Goal: Task Accomplishment & Management: Complete application form

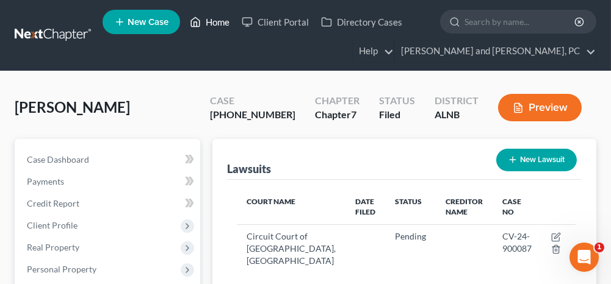
drag, startPoint x: 215, startPoint y: 20, endPoint x: 206, endPoint y: 54, distance: 35.4
click at [215, 20] on link "Home" at bounding box center [210, 22] width 52 height 22
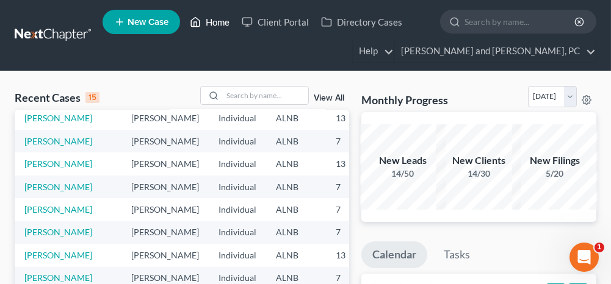
scroll to position [183, 0]
click at [42, 136] on link "[PERSON_NAME]" at bounding box center [58, 141] width 68 height 10
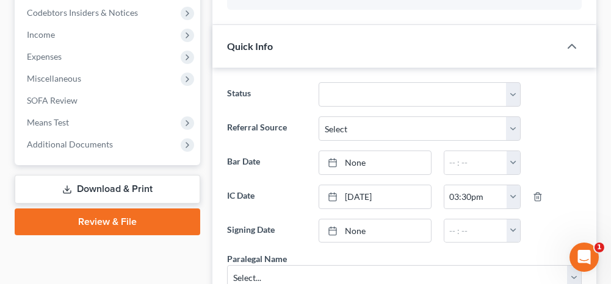
scroll to position [427, 0]
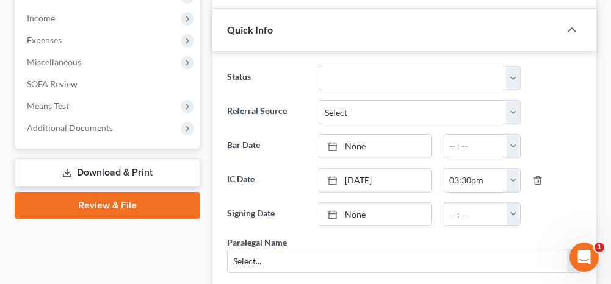
click at [150, 169] on link "Download & Print" at bounding box center [108, 173] width 186 height 29
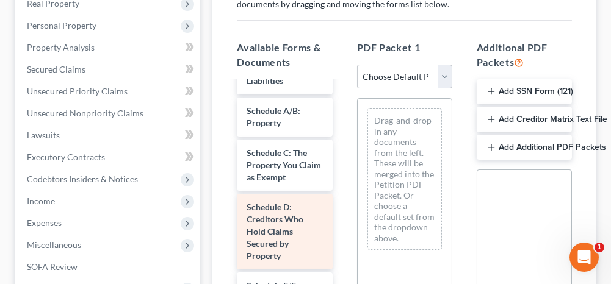
scroll to position [122, 0]
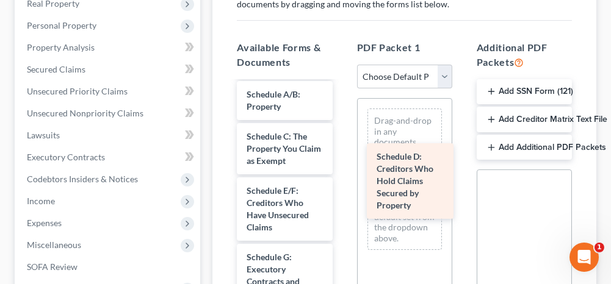
drag, startPoint x: 270, startPoint y: 202, endPoint x: 400, endPoint y: 170, distance: 134.0
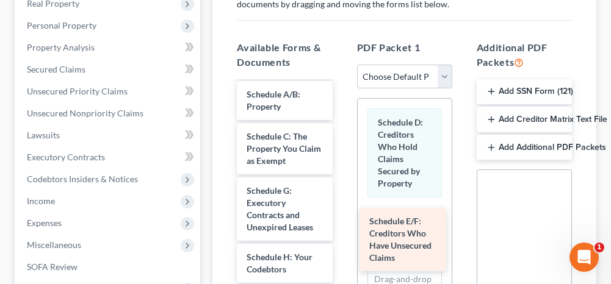
drag, startPoint x: 271, startPoint y: 211, endPoint x: 371, endPoint y: 227, distance: 101.4
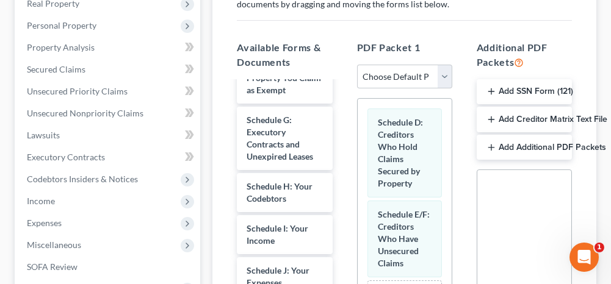
scroll to position [244, 0]
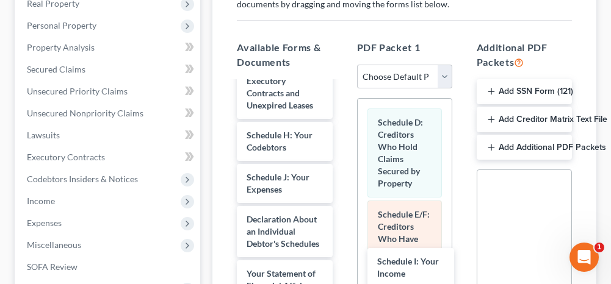
drag, startPoint x: 289, startPoint y: 199, endPoint x: 427, endPoint y: 241, distance: 144.2
click at [342, 271] on div "Schedule I: Your Income Voluntary Petition for Individuals Filing for Bankruptc…" at bounding box center [284, 262] width 115 height 848
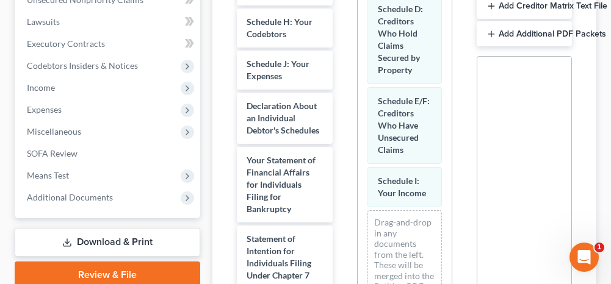
scroll to position [366, 0]
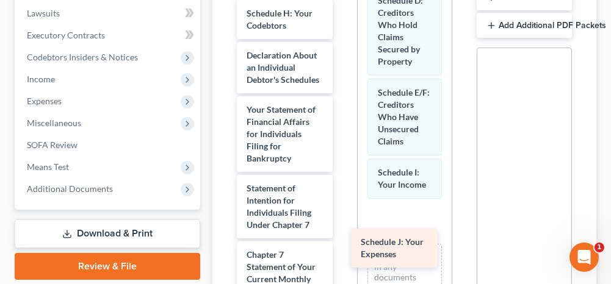
drag, startPoint x: 298, startPoint y: 79, endPoint x: 424, endPoint y: 251, distance: 213.3
click at [342, 255] on div "Schedule J: Your Expenses Voluntary Petition for Individuals Filing for Bankrup…" at bounding box center [284, 119] width 115 height 806
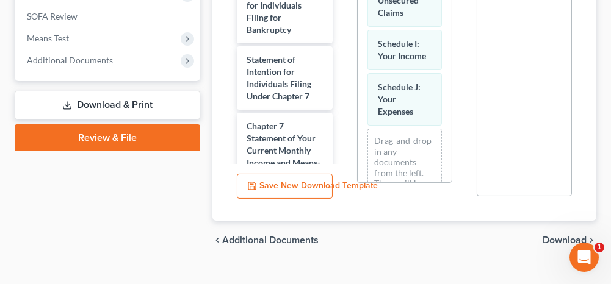
scroll to position [515, 0]
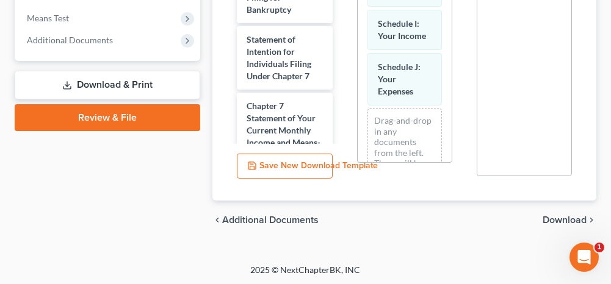
click at [558, 219] on span "Download" at bounding box center [565, 220] width 44 height 10
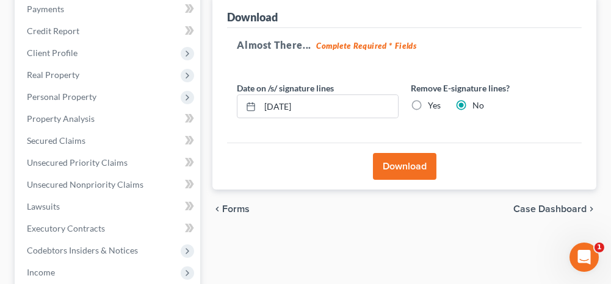
scroll to position [162, 0]
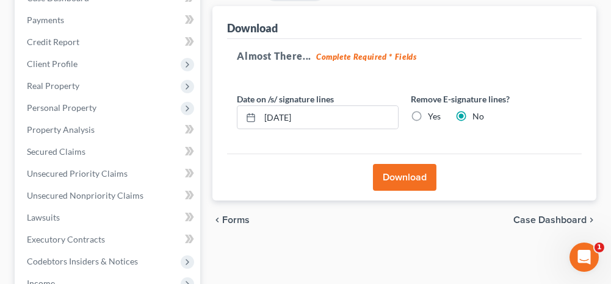
click at [394, 173] on button "Download" at bounding box center [404, 177] width 63 height 27
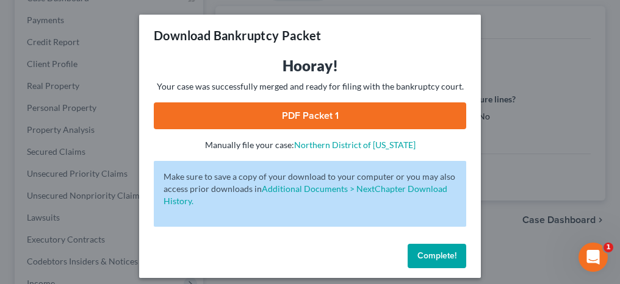
click at [310, 117] on link "PDF Packet 1" at bounding box center [310, 116] width 313 height 27
click at [428, 254] on span "Complete!" at bounding box center [437, 256] width 39 height 10
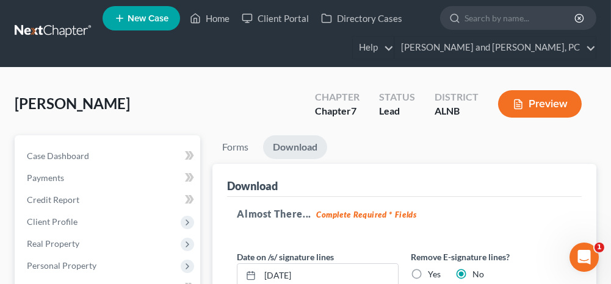
scroll to position [0, 0]
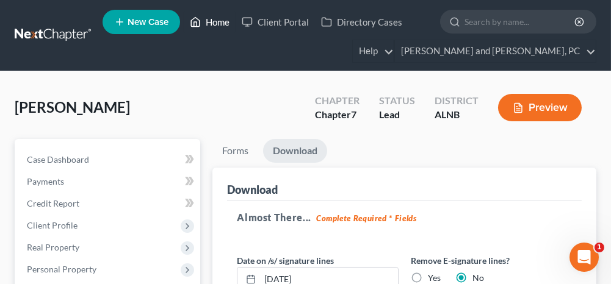
click at [217, 23] on link "Home" at bounding box center [210, 22] width 52 height 22
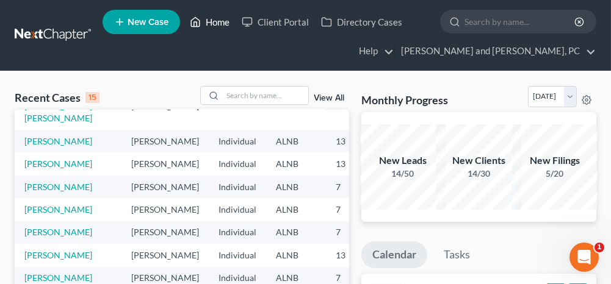
scroll to position [183, 0]
click at [37, 215] on link "[PERSON_NAME]" at bounding box center [58, 209] width 68 height 10
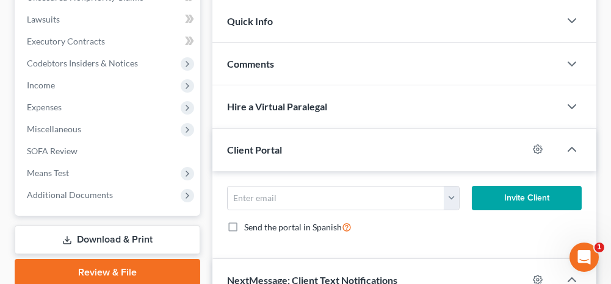
scroll to position [366, 0]
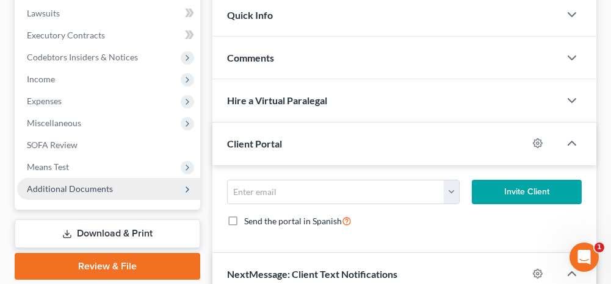
click at [128, 187] on span "Additional Documents" at bounding box center [108, 189] width 183 height 22
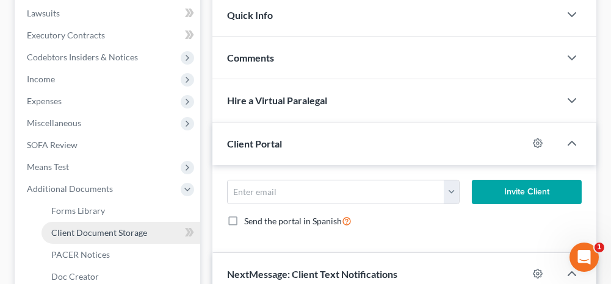
click at [109, 228] on span "Client Document Storage" at bounding box center [99, 233] width 96 height 10
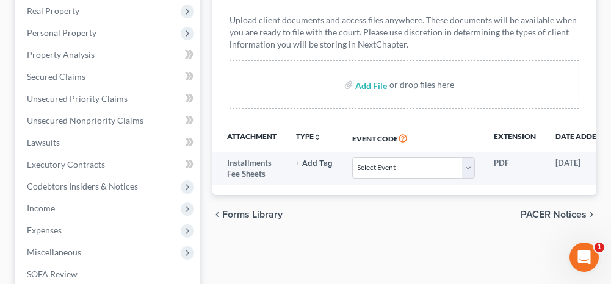
scroll to position [244, 0]
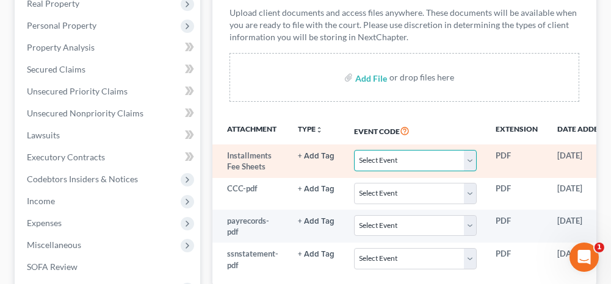
click at [375, 158] on select "Select Event 20 Largest Unsecured Creditors Amended Schedules (Fee) Attachment …" at bounding box center [415, 160] width 122 height 21
select select "23"
click at [354, 150] on select "Select Event 20 Largest Unsecured Creditors Amended Schedules (Fee) Attachment …" at bounding box center [415, 160] width 122 height 21
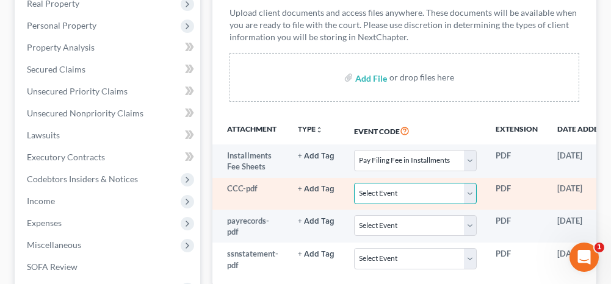
drag, startPoint x: 369, startPoint y: 195, endPoint x: 347, endPoint y: 180, distance: 26.4
click at [369, 195] on select "Select Event 20 Largest Unsecured Creditors Amended Schedules (Fee) Attachment …" at bounding box center [415, 193] width 122 height 21
select select "5"
click at [354, 183] on select "Select Event 20 Largest Unsecured Creditors Amended Schedules (Fee) Attachment …" at bounding box center [415, 193] width 122 height 21
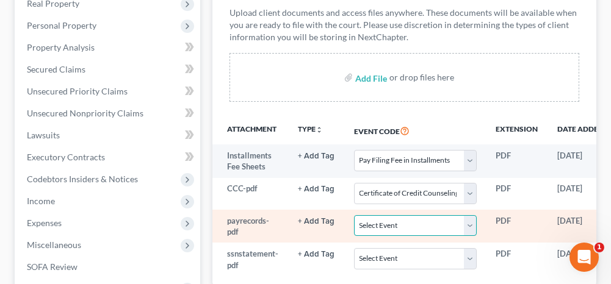
click at [379, 226] on select "Select Event 20 Largest Unsecured Creditors Amended Schedules (Fee) Attachment …" at bounding box center [415, 225] width 122 height 21
select select "19"
click at [354, 215] on select "Select Event 20 Largest Unsecured Creditors Amended Schedules (Fee) Attachment …" at bounding box center [415, 225] width 122 height 21
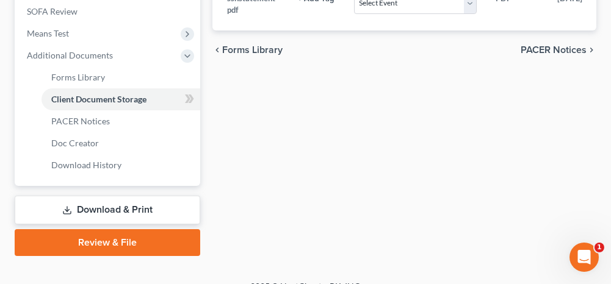
scroll to position [516, 0]
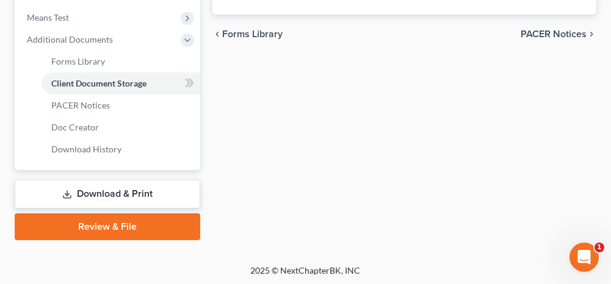
click at [125, 226] on link "Review & File" at bounding box center [108, 227] width 186 height 27
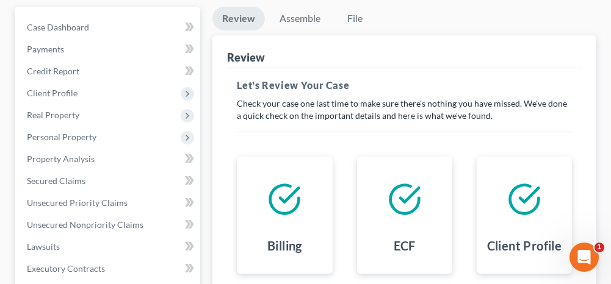
scroll to position [61, 0]
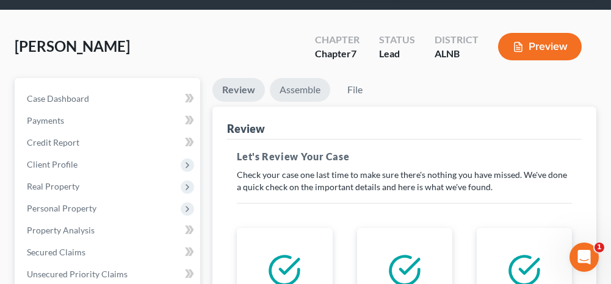
click at [298, 89] on link "Assemble" at bounding box center [300, 90] width 60 height 24
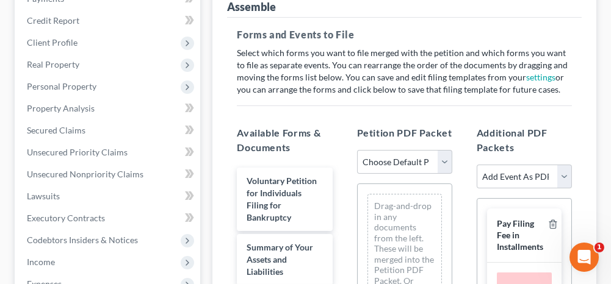
scroll to position [244, 0]
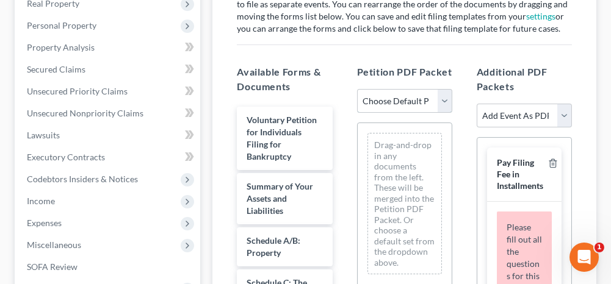
drag, startPoint x: 395, startPoint y: 99, endPoint x: 386, endPoint y: 111, distance: 14.9
click at [395, 99] on select "Choose Default Petition PDF Packet Complete Bankruptcy Petition (all forms and …" at bounding box center [404, 101] width 95 height 24
select select "0"
click at [357, 89] on select "Choose Default Petition PDF Packet Complete Bankruptcy Petition (all forms and …" at bounding box center [404, 101] width 95 height 24
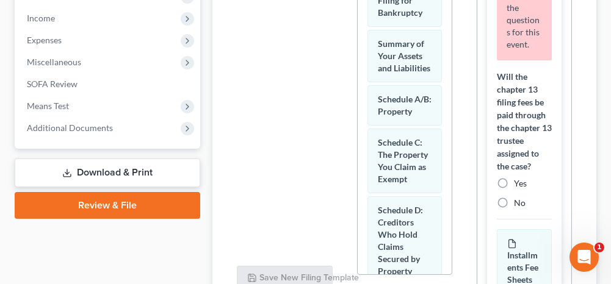
scroll to position [122, 0]
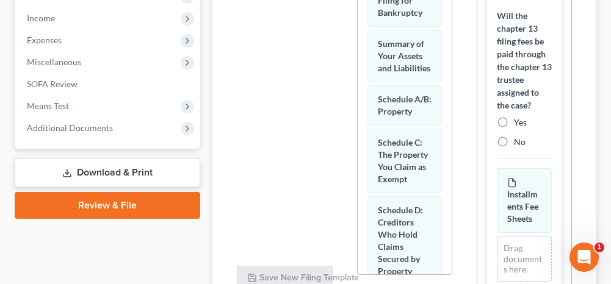
click at [514, 129] on label "Yes" at bounding box center [520, 123] width 13 height 12
click at [519, 125] on input "Yes" at bounding box center [523, 121] width 8 height 8
radio input "true"
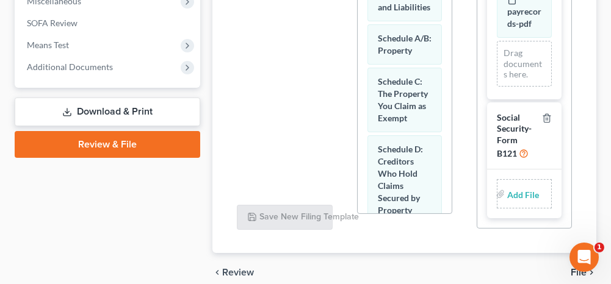
scroll to position [540, 0]
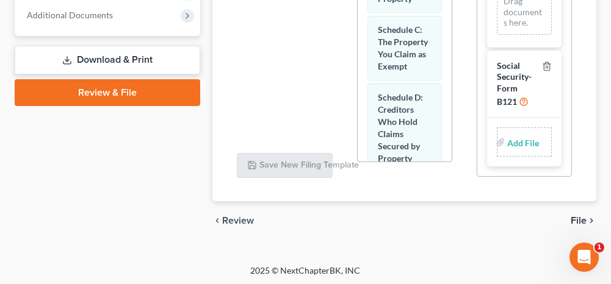
click at [519, 141] on input "file" at bounding box center [521, 142] width 29 height 22
type input "C:\fakepath\ssnstatement.pdf"
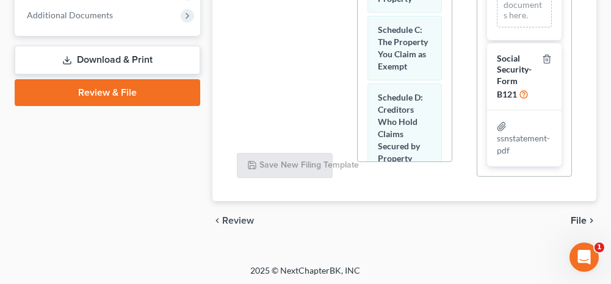
click at [579, 219] on span "File" at bounding box center [579, 221] width 16 height 10
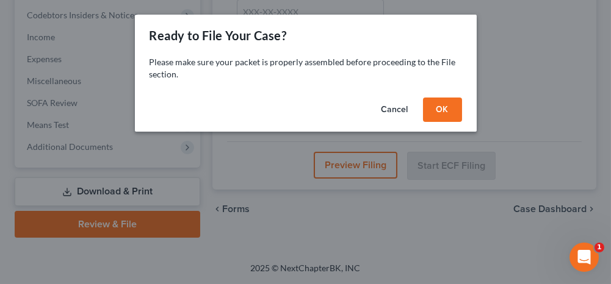
scroll to position [406, 0]
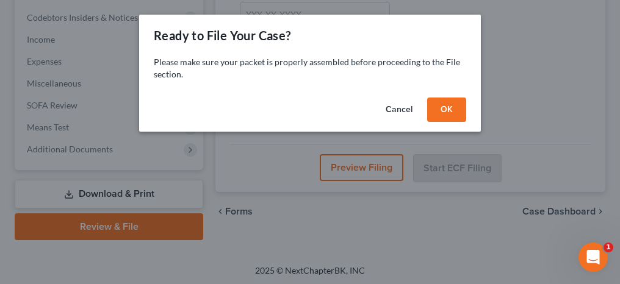
click at [450, 112] on button "OK" at bounding box center [446, 110] width 39 height 24
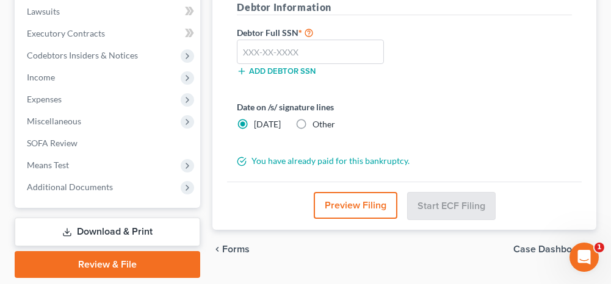
scroll to position [284, 0]
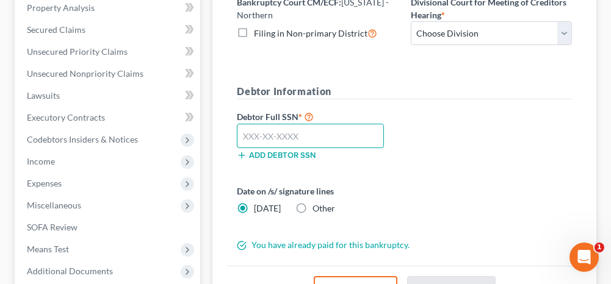
click at [352, 131] on input "text" at bounding box center [310, 136] width 147 height 24
type input "418-88-6238"
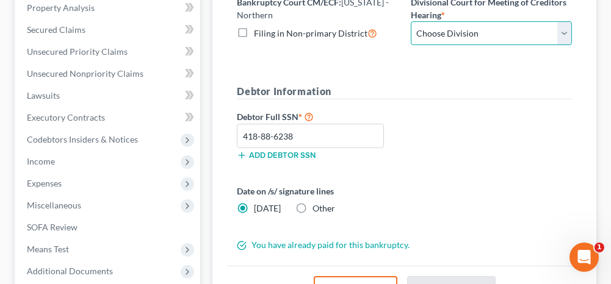
drag, startPoint x: 435, startPoint y: 34, endPoint x: 436, endPoint y: 45, distance: 10.4
click at [435, 34] on select "Choose Division [GEOGRAPHIC_DATA] [GEOGRAPHIC_DATA] [GEOGRAPHIC_DATA] [GEOGRAPH…" at bounding box center [491, 33] width 161 height 24
select select "0"
click at [411, 21] on select "Choose Division [GEOGRAPHIC_DATA] [GEOGRAPHIC_DATA] [GEOGRAPHIC_DATA] [GEOGRAPH…" at bounding box center [491, 33] width 161 height 24
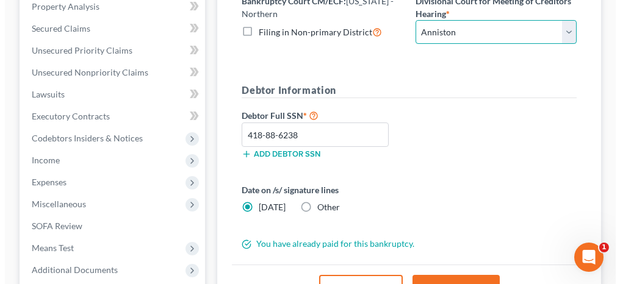
scroll to position [345, 0]
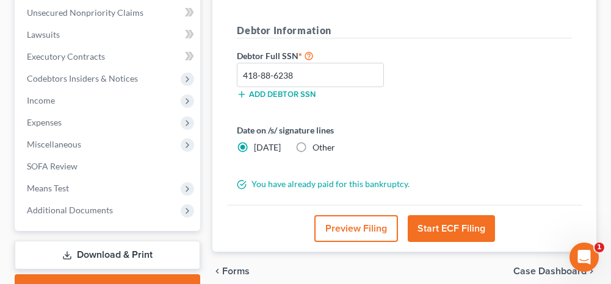
click at [433, 222] on button "Start ECF Filing" at bounding box center [451, 228] width 87 height 27
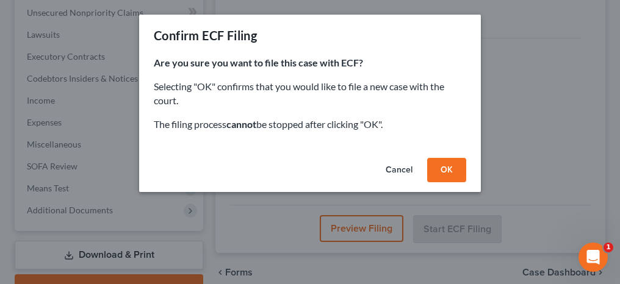
click at [443, 167] on button "OK" at bounding box center [446, 170] width 39 height 24
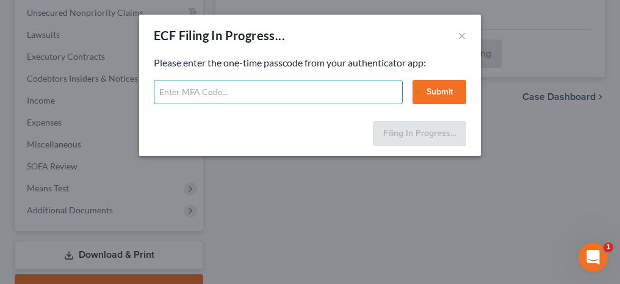
click at [276, 90] on input "text" at bounding box center [278, 92] width 249 height 24
type input "040400"
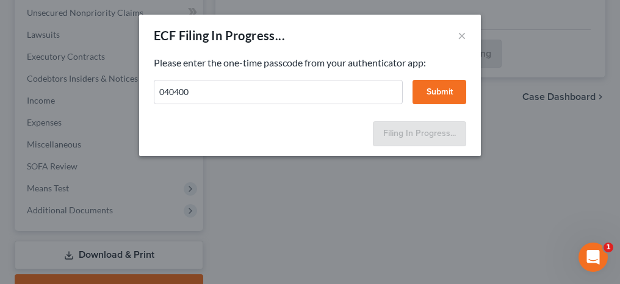
click at [433, 98] on button "Submit" at bounding box center [440, 92] width 54 height 24
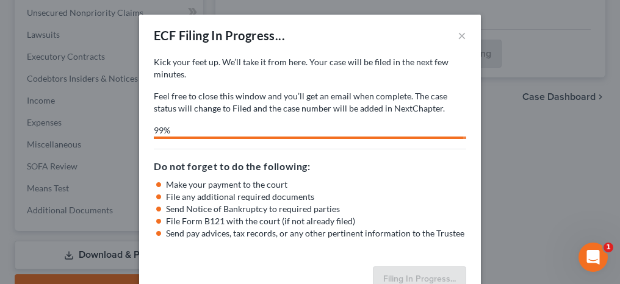
select select "0"
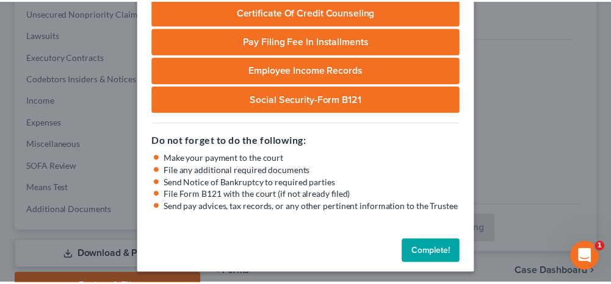
scroll to position [203, 0]
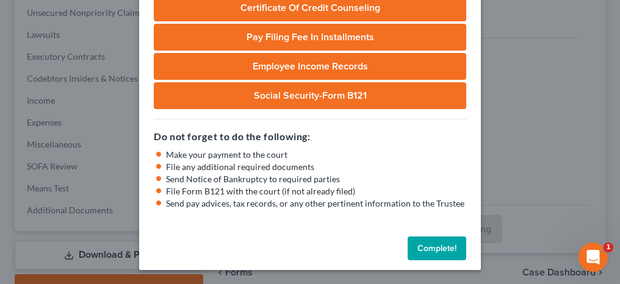
click at [423, 251] on button "Complete!" at bounding box center [437, 249] width 59 height 24
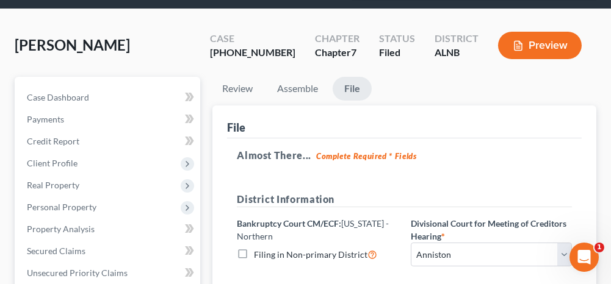
scroll to position [61, 0]
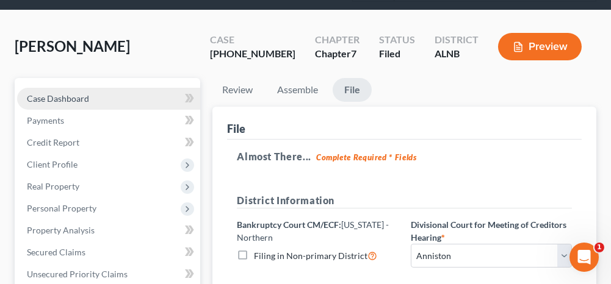
click at [97, 97] on link "Case Dashboard" at bounding box center [108, 99] width 183 height 22
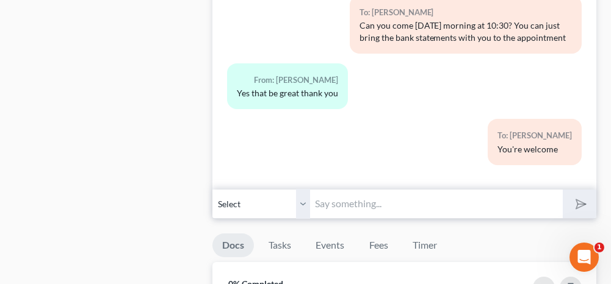
scroll to position [732, 0]
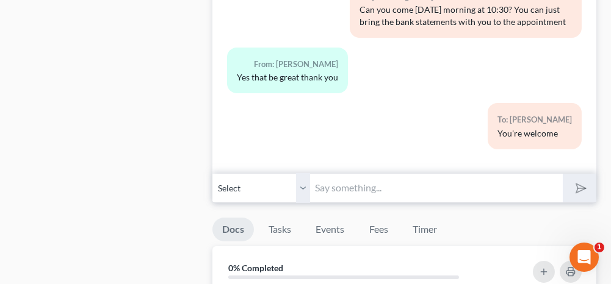
click at [329, 177] on input "text" at bounding box center [436, 188] width 252 height 30
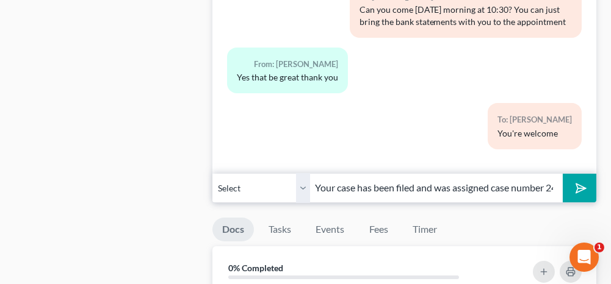
click at [527, 181] on input "Your case has been filed and was assigned case number 24-40923" at bounding box center [436, 188] width 252 height 30
type input "Your case has been filed and was assigned case number 25-41358"
click at [155, 138] on div "Case Dashboard Payments Invoices Payments Payments Credit Report Client Profile" at bounding box center [108, 63] width 198 height 1312
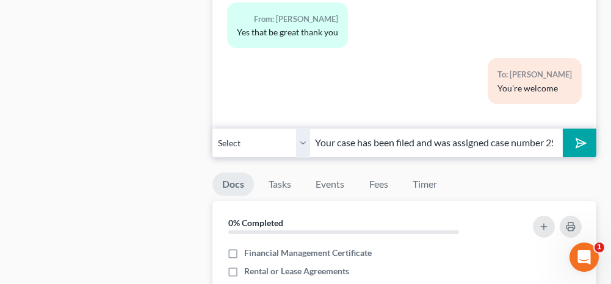
scroll to position [794, 0]
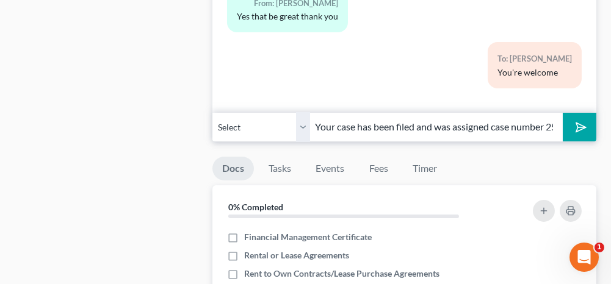
drag, startPoint x: 581, startPoint y: 125, endPoint x: 269, endPoint y: 117, distance: 312.0
click at [581, 125] on icon "submit" at bounding box center [578, 126] width 17 height 17
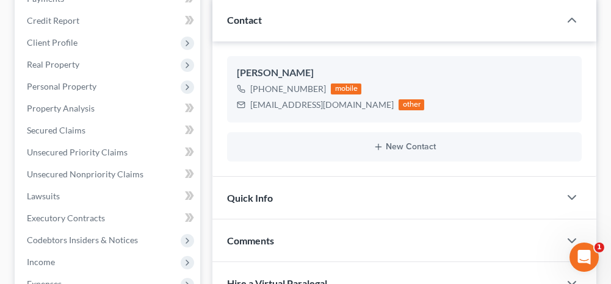
scroll to position [0, 0]
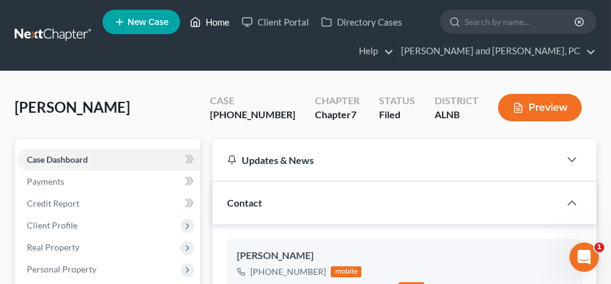
click at [215, 20] on link "Home" at bounding box center [210, 22] width 52 height 22
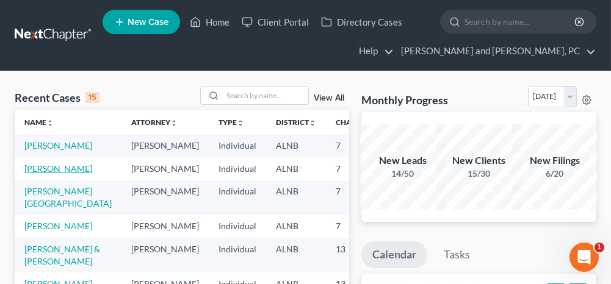
click at [38, 174] on link "[PERSON_NAME]" at bounding box center [58, 169] width 68 height 10
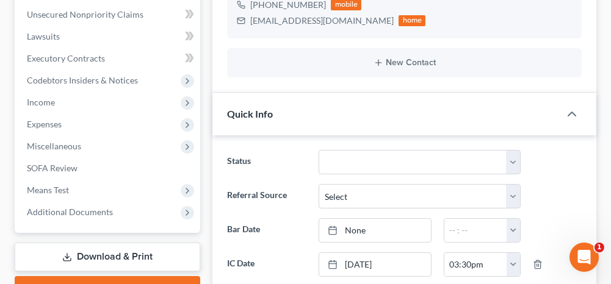
scroll to position [366, 0]
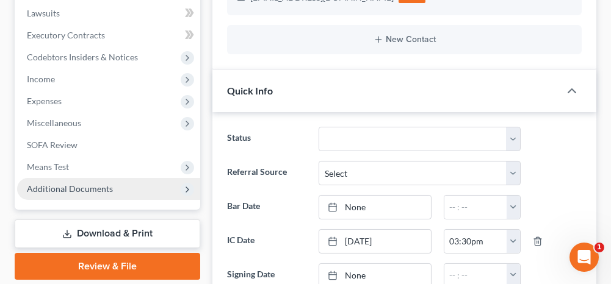
click at [104, 190] on span "Additional Documents" at bounding box center [70, 189] width 86 height 10
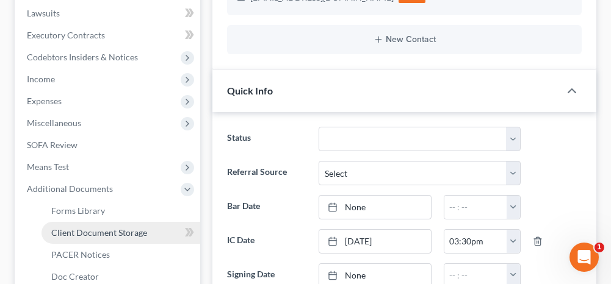
click at [96, 231] on span "Client Document Storage" at bounding box center [99, 233] width 96 height 10
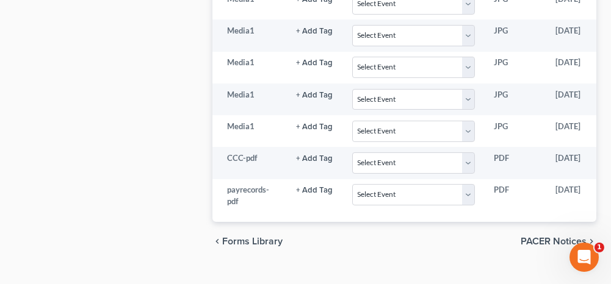
scroll to position [831, 0]
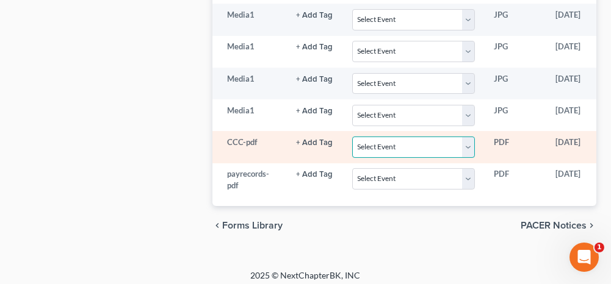
click at [370, 137] on select "Select Event 20 Largest Unsecured Creditors Amended Schedules (Fee) Attachment …" at bounding box center [413, 147] width 122 height 21
select select "5"
click at [352, 137] on select "Select Event 20 Largest Unsecured Creditors Amended Schedules (Fee) Attachment …" at bounding box center [413, 147] width 122 height 21
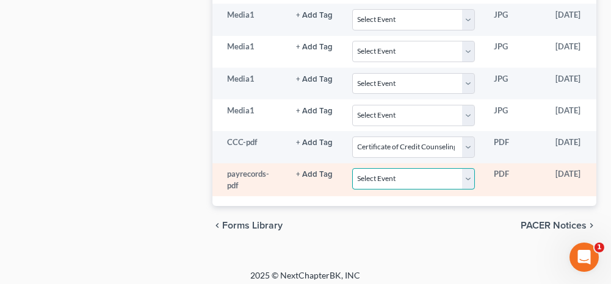
drag, startPoint x: 384, startPoint y: 168, endPoint x: 336, endPoint y: 154, distance: 50.2
click at [384, 168] on select "Select Event 20 Largest Unsecured Creditors Amended Schedules (Fee) Attachment …" at bounding box center [413, 178] width 122 height 21
select select "19"
click at [352, 168] on select "Select Event 20 Largest Unsecured Creditors Amended Schedules (Fee) Attachment …" at bounding box center [413, 178] width 122 height 21
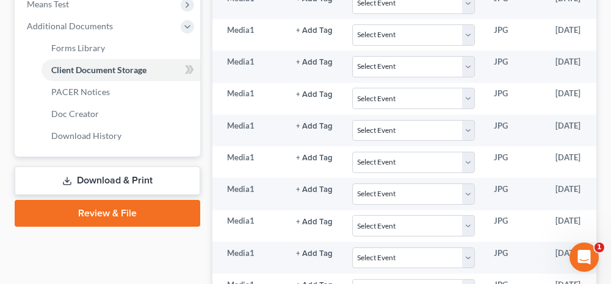
scroll to position [526, 0]
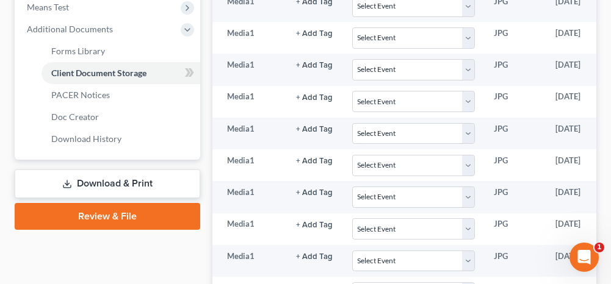
click at [151, 212] on link "Review & File" at bounding box center [108, 216] width 186 height 27
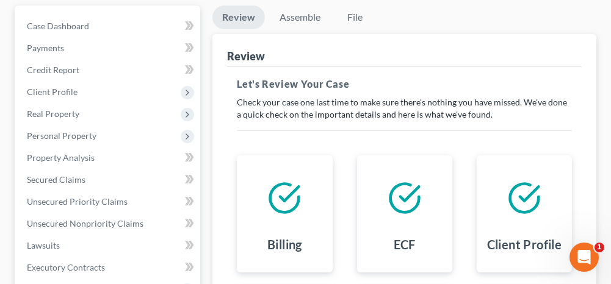
scroll to position [122, 0]
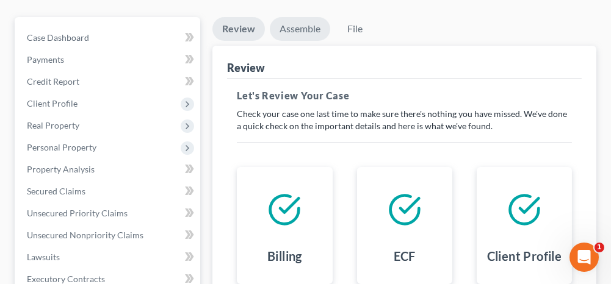
click at [286, 27] on link "Assemble" at bounding box center [300, 29] width 60 height 24
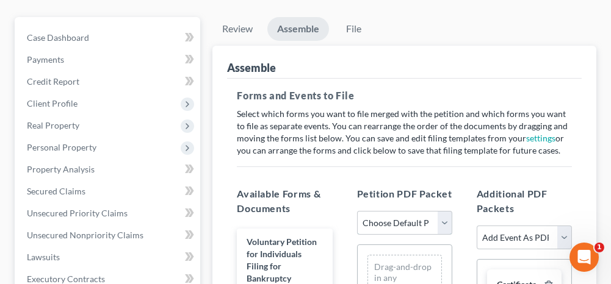
click at [397, 220] on select "Choose Default Petition PDF Packet Complete Bankruptcy Petition (all forms and …" at bounding box center [404, 223] width 95 height 24
select select "0"
click at [357, 211] on select "Choose Default Petition PDF Packet Complete Bankruptcy Petition (all forms and …" at bounding box center [404, 223] width 95 height 24
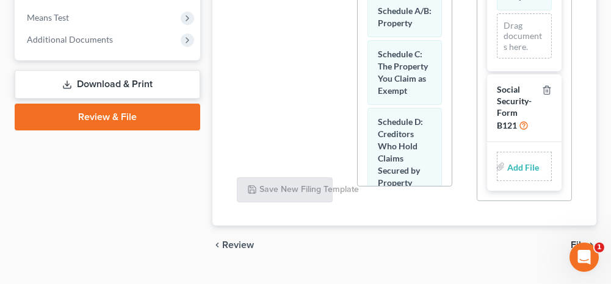
scroll to position [540, 0]
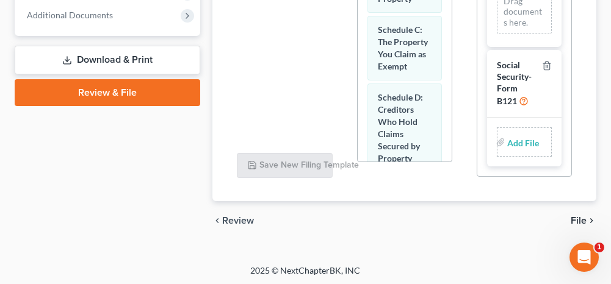
click at [511, 140] on input "file" at bounding box center [521, 142] width 29 height 22
type input "C:\fakepath\ssnstatement.pdf"
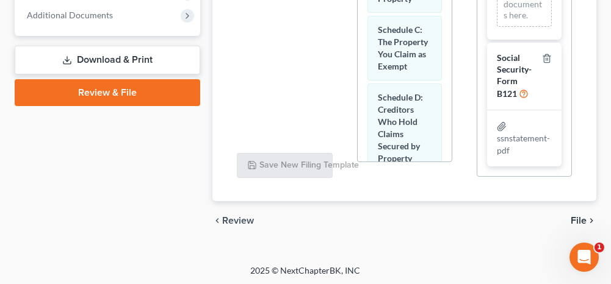
click at [577, 217] on span "File" at bounding box center [579, 221] width 16 height 10
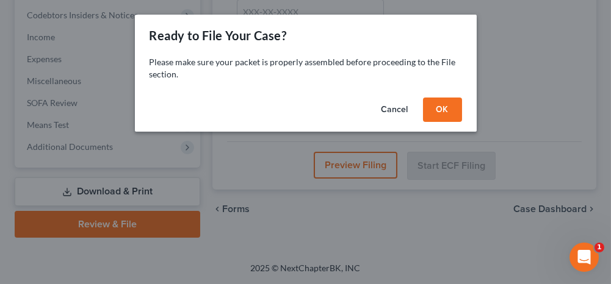
scroll to position [406, 0]
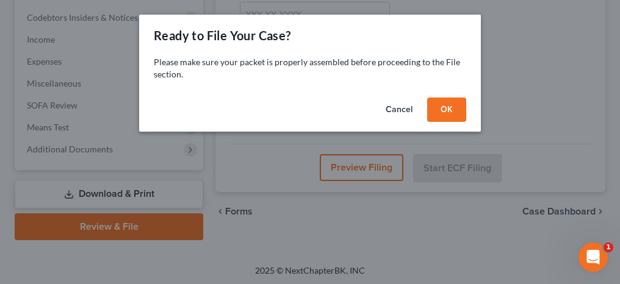
click at [443, 113] on button "OK" at bounding box center [446, 110] width 39 height 24
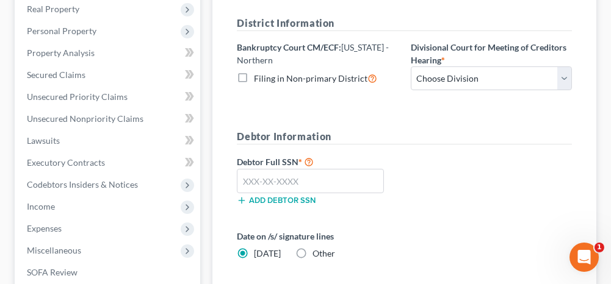
scroll to position [223, 0]
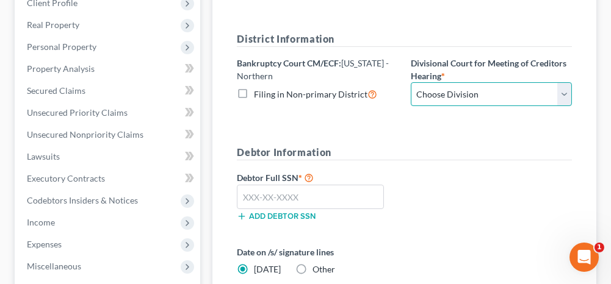
drag, startPoint x: 441, startPoint y: 92, endPoint x: 435, endPoint y: 104, distance: 13.4
click at [441, 92] on select "Choose Division [GEOGRAPHIC_DATA] [GEOGRAPHIC_DATA] [GEOGRAPHIC_DATA] [GEOGRAPH…" at bounding box center [491, 94] width 161 height 24
select select "0"
click at [411, 82] on select "Choose Division [GEOGRAPHIC_DATA] [GEOGRAPHIC_DATA] [GEOGRAPHIC_DATA] [GEOGRAPH…" at bounding box center [491, 94] width 161 height 24
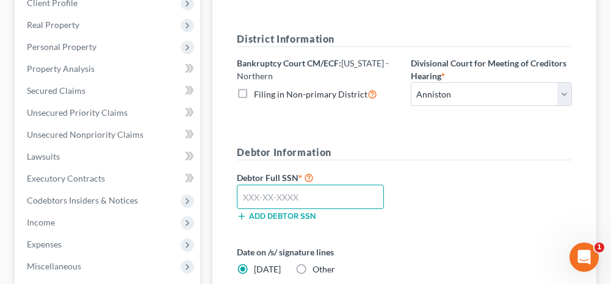
click at [297, 200] on input "text" at bounding box center [310, 197] width 147 height 24
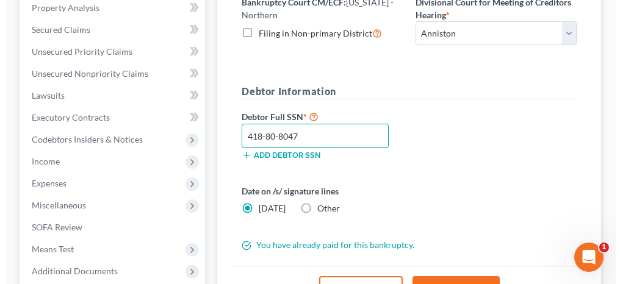
scroll to position [345, 0]
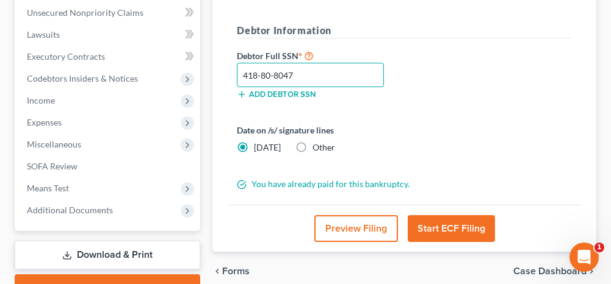
type input "418-80-8047"
click at [433, 222] on button "Start ECF Filing" at bounding box center [451, 228] width 87 height 27
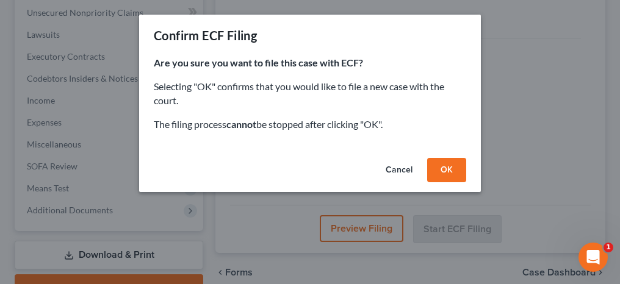
click at [441, 167] on button "OK" at bounding box center [446, 170] width 39 height 24
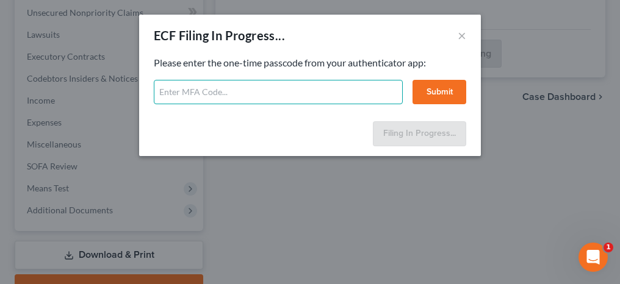
click at [296, 92] on input "text" at bounding box center [278, 92] width 249 height 24
type input "033355"
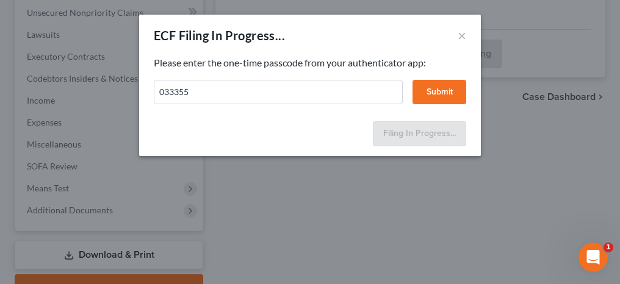
click at [424, 92] on button "Submit" at bounding box center [440, 92] width 54 height 24
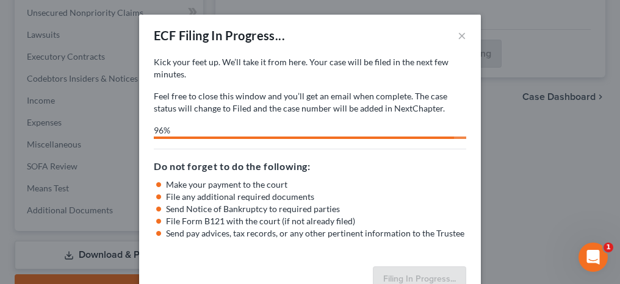
select select "0"
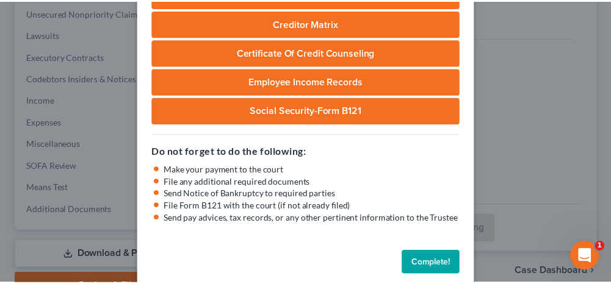
scroll to position [173, 0]
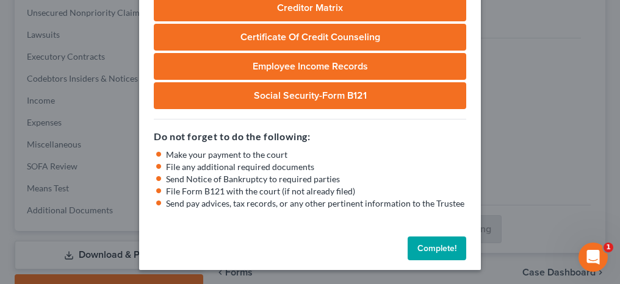
drag, startPoint x: 425, startPoint y: 245, endPoint x: 413, endPoint y: 232, distance: 17.3
click at [425, 245] on button "Complete!" at bounding box center [437, 249] width 59 height 24
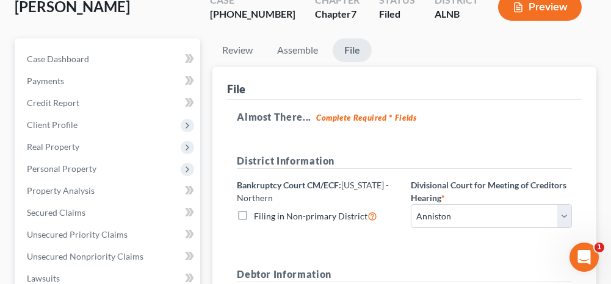
scroll to position [40, 0]
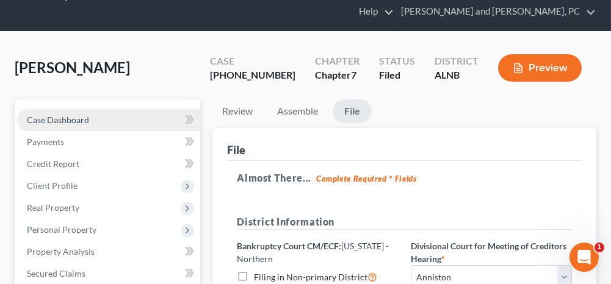
click at [156, 118] on link "Case Dashboard" at bounding box center [108, 120] width 183 height 22
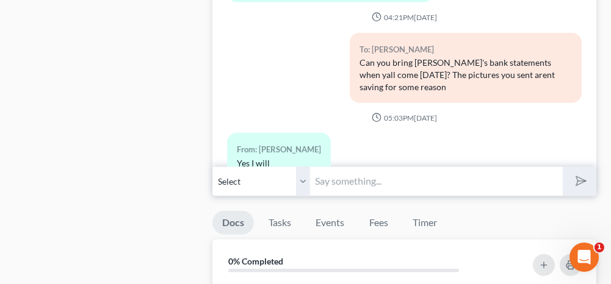
scroll to position [1099, 0]
click at [324, 171] on input "text" at bounding box center [436, 180] width 252 height 30
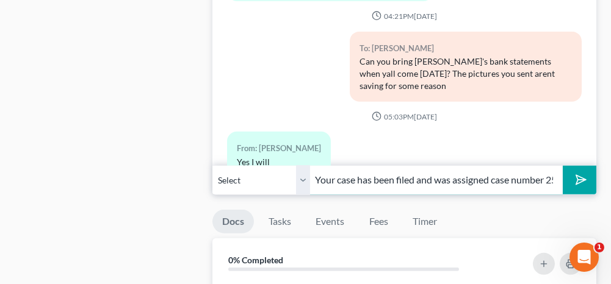
click at [528, 170] on input "Your case has been filed and was assigned case number 25-41358" at bounding box center [436, 180] width 252 height 30
type input "Your case has been filed and was assigned case number 25-41361"
click at [577, 173] on polygon "submit" at bounding box center [578, 180] width 15 height 15
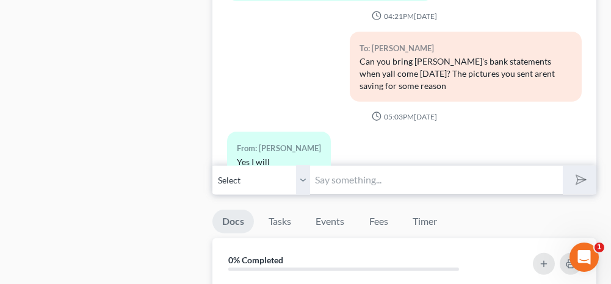
scroll to position [2961, 0]
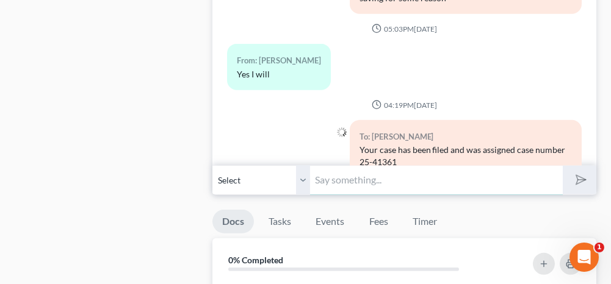
click at [328, 172] on input "text" at bounding box center [436, 180] width 252 height 30
click at [339, 175] on input "text" at bounding box center [436, 180] width 252 height 30
drag, startPoint x: 307, startPoint y: 172, endPoint x: 306, endPoint y: 186, distance: 14.1
click at [307, 172] on select "Select [PHONE_NUMBER] - [PERSON_NAME] [PHONE_NUMBER] - [PERSON_NAME]" at bounding box center [261, 180] width 98 height 30
select select "1"
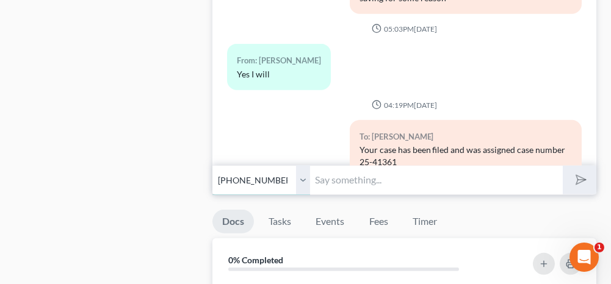
click at [212, 165] on select "Select [PHONE_NUMBER] - [PERSON_NAME] [PHONE_NUMBER] - [PERSON_NAME]" at bounding box center [261, 180] width 98 height 30
click at [332, 175] on input "text" at bounding box center [436, 180] width 252 height 30
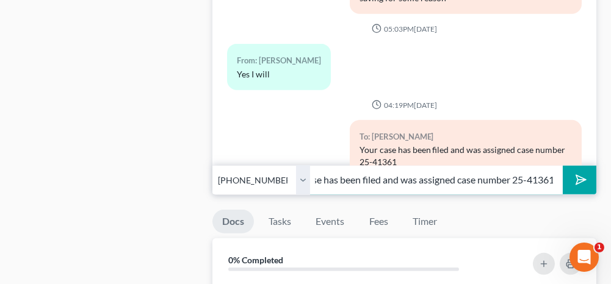
scroll to position [0, 39]
click at [324, 175] on input "Your case has been filed and was assigned case number 25-41361" at bounding box center [436, 180] width 252 height 30
type input "[PERSON_NAME]'s case has been filed and was assigned case number 25-41361"
drag, startPoint x: 298, startPoint y: 168, endPoint x: 304, endPoint y: 189, distance: 21.0
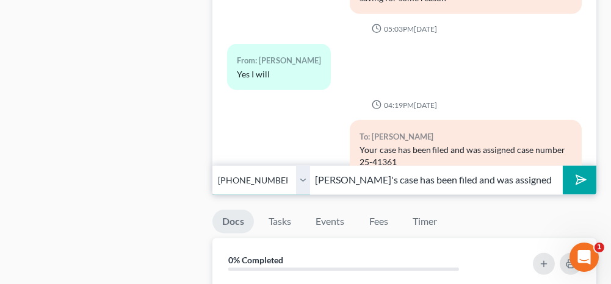
click at [298, 168] on select "Select [PHONE_NUMBER] - [PERSON_NAME] [PHONE_NUMBER] - [PERSON_NAME]" at bounding box center [261, 180] width 98 height 30
click at [212, 165] on select "Select [PHONE_NUMBER] - [PERSON_NAME] [PHONE_NUMBER] - [PERSON_NAME]" at bounding box center [261, 180] width 98 height 30
click at [587, 167] on button "submit" at bounding box center [580, 180] width 34 height 29
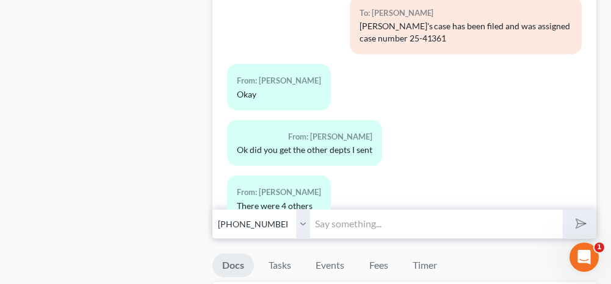
scroll to position [1099, 0]
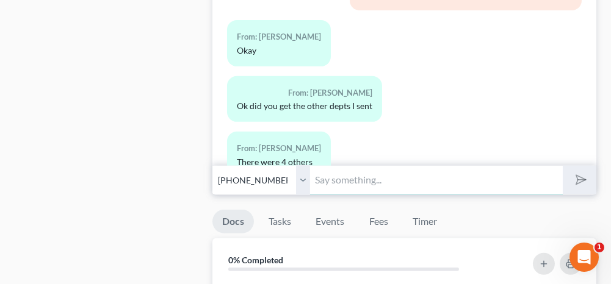
click at [358, 173] on input "text" at bounding box center [436, 180] width 252 height 30
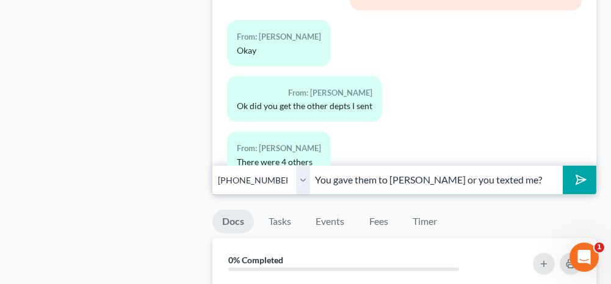
type input "You gave them to [PERSON_NAME] or you texted me?"
drag, startPoint x: 300, startPoint y: 170, endPoint x: 300, endPoint y: 186, distance: 15.9
click at [300, 170] on select "Select [PHONE_NUMBER] - [PERSON_NAME] [PHONE_NUMBER] - [PERSON_NAME]" at bounding box center [261, 180] width 98 height 30
click at [212, 165] on select "Select [PHONE_NUMBER] - [PERSON_NAME] [PHONE_NUMBER] - [PERSON_NAME]" at bounding box center [261, 180] width 98 height 30
click at [582, 173] on polygon "submit" at bounding box center [578, 180] width 15 height 15
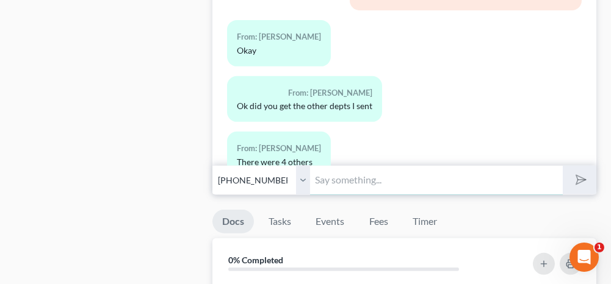
click at [378, 172] on input "text" at bounding box center [436, 180] width 252 height 30
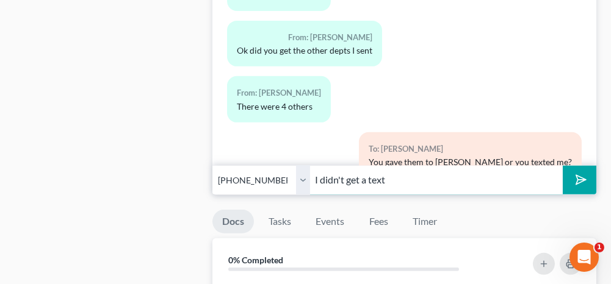
type input "I didn't get a text"
click at [567, 173] on button "submit" at bounding box center [580, 180] width 34 height 29
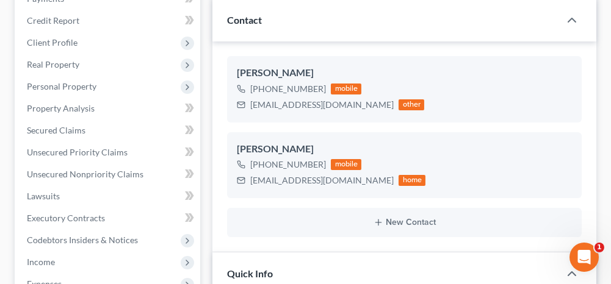
scroll to position [244, 0]
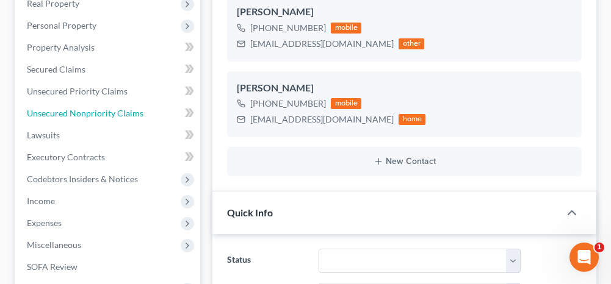
drag, startPoint x: 128, startPoint y: 110, endPoint x: 219, endPoint y: 134, distance: 94.6
click at [128, 110] on span "Unsecured Nonpriority Claims" at bounding box center [85, 113] width 117 height 10
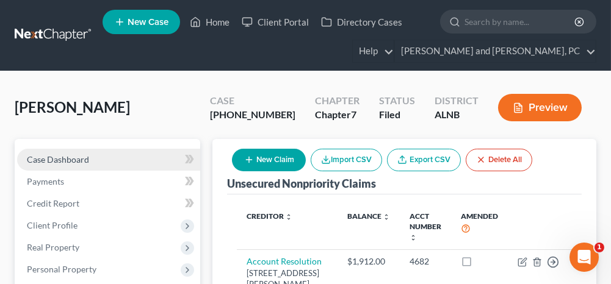
drag, startPoint x: 125, startPoint y: 162, endPoint x: 157, endPoint y: 156, distance: 32.3
click at [125, 162] on link "Case Dashboard" at bounding box center [108, 160] width 183 height 22
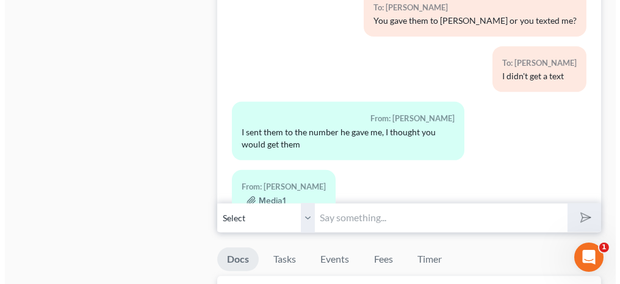
scroll to position [1038, 0]
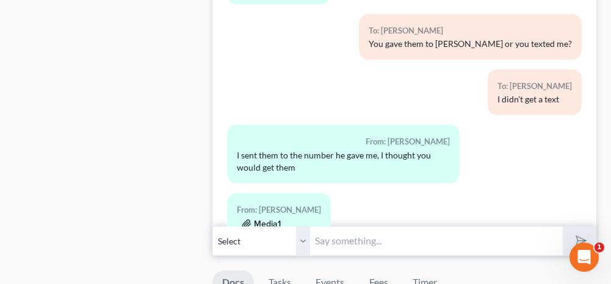
click at [259, 220] on button "Media1" at bounding box center [261, 225] width 39 height 10
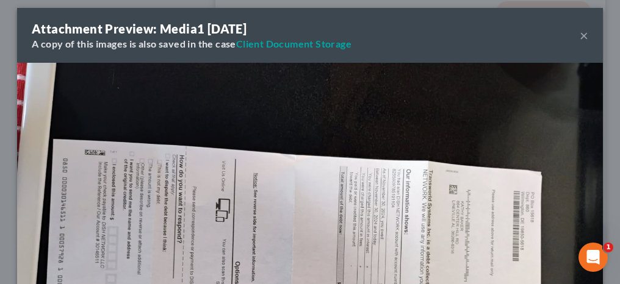
scroll to position [0, 0]
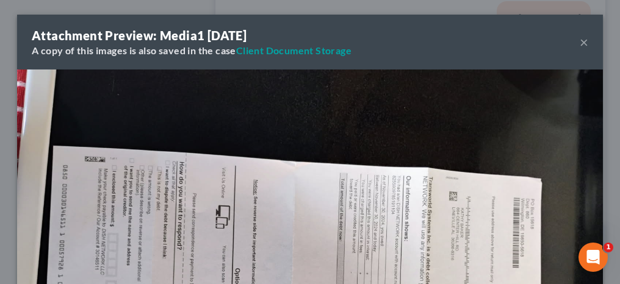
click at [580, 42] on button "×" at bounding box center [584, 42] width 9 height 15
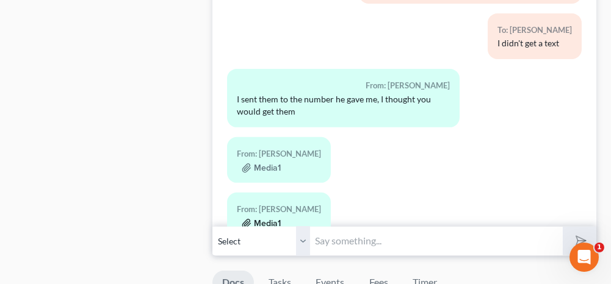
click at [278, 219] on button "Media1" at bounding box center [261, 224] width 39 height 10
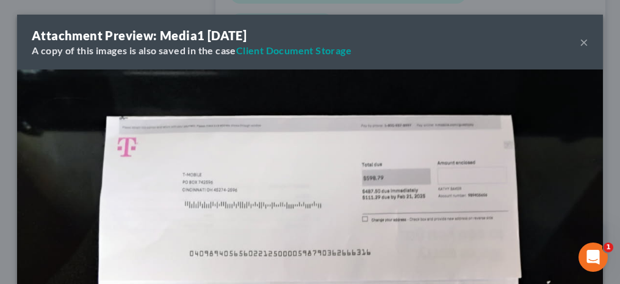
click at [580, 43] on button "×" at bounding box center [584, 42] width 9 height 15
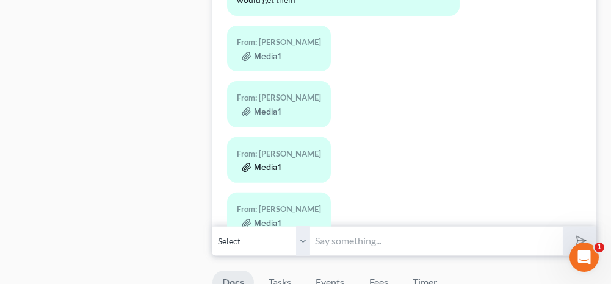
click at [272, 163] on button "Media1" at bounding box center [261, 168] width 39 height 10
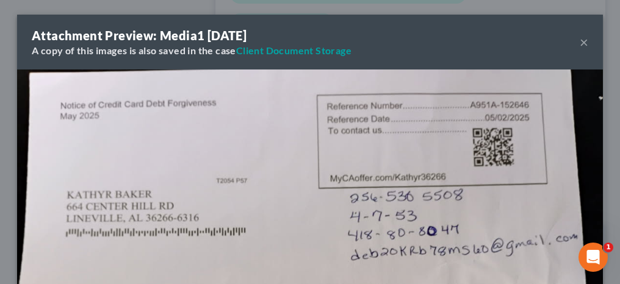
click at [580, 42] on button "×" at bounding box center [584, 42] width 9 height 15
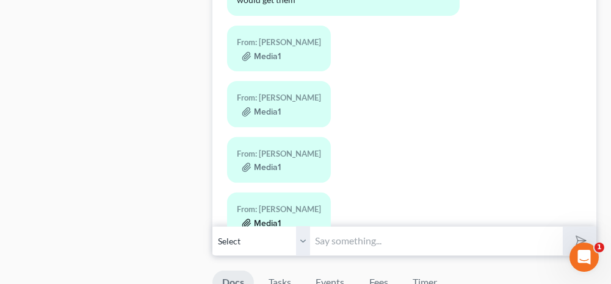
click at [274, 219] on button "Media1" at bounding box center [261, 224] width 39 height 10
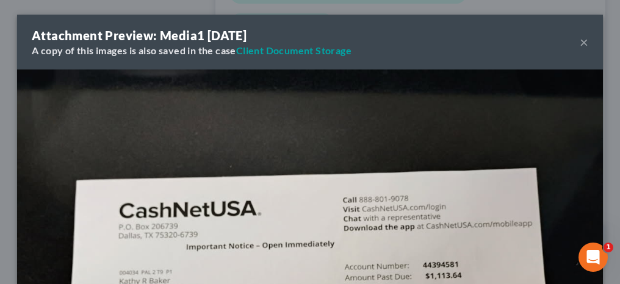
click at [580, 40] on button "×" at bounding box center [584, 42] width 9 height 15
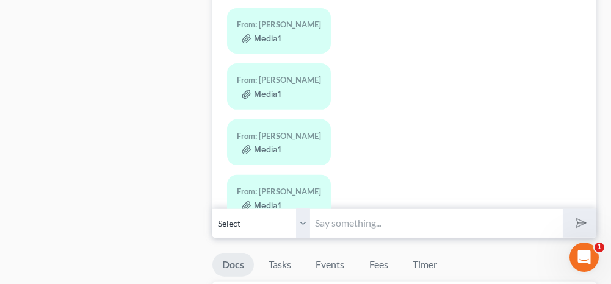
scroll to position [1099, 0]
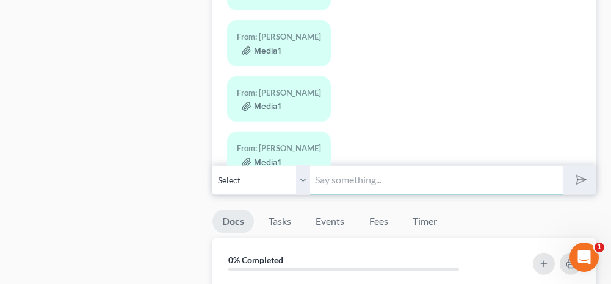
click at [432, 177] on input "text" at bounding box center [436, 180] width 252 height 30
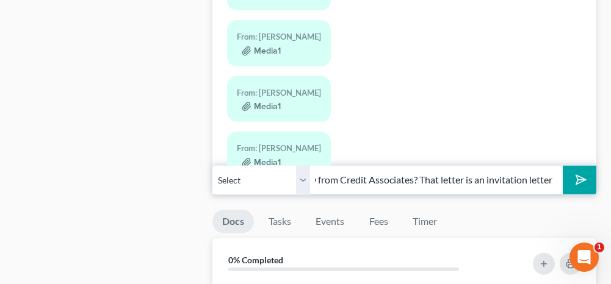
scroll to position [0, 103]
type input "Did she actually borrow from Credit Associates? That letter is an invitation le…"
drag, startPoint x: 305, startPoint y: 170, endPoint x: 302, endPoint y: 189, distance: 18.7
click at [305, 170] on select "Select [PHONE_NUMBER] - [PERSON_NAME] [PHONE_NUMBER] - [PERSON_NAME]" at bounding box center [261, 180] width 98 height 30
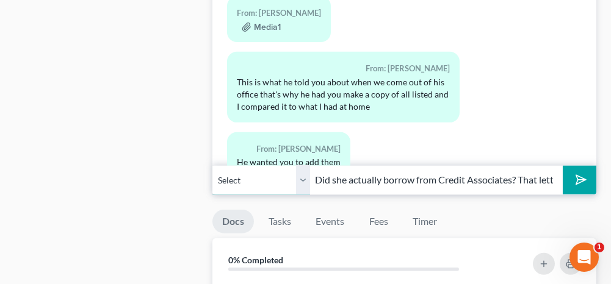
select select "1"
click at [212, 165] on select "Select [PHONE_NUMBER] - [PERSON_NAME] [PHONE_NUMBER] - [PERSON_NAME]" at bounding box center [261, 180] width 98 height 30
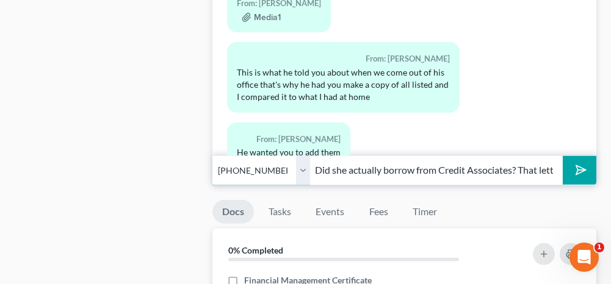
scroll to position [1160, 0]
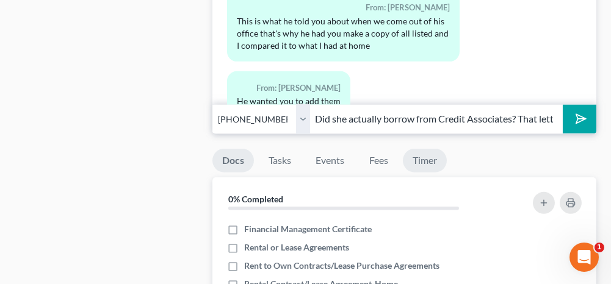
drag, startPoint x: 585, startPoint y: 107, endPoint x: 444, endPoint y: 145, distance: 146.0
click at [585, 107] on button "submit" at bounding box center [580, 119] width 34 height 29
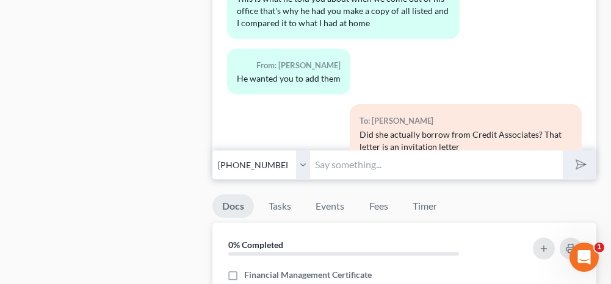
scroll to position [1099, 0]
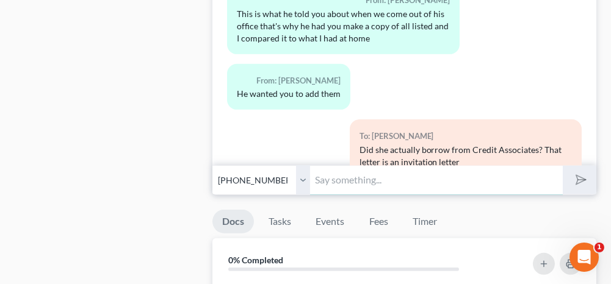
click at [360, 175] on input "text" at bounding box center [436, 180] width 252 height 30
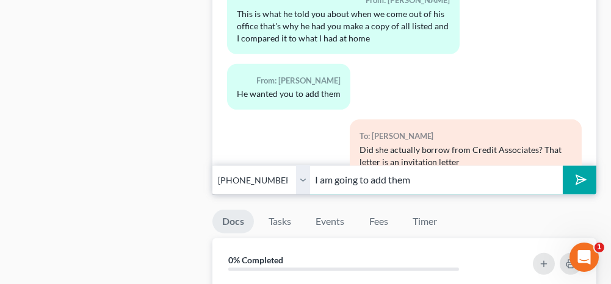
type input "I am going to add them"
drag, startPoint x: 302, startPoint y: 167, endPoint x: 299, endPoint y: 187, distance: 20.3
click at [302, 167] on select "Select [PHONE_NUMBER] - [PERSON_NAME] [PHONE_NUMBER] - [PERSON_NAME]" at bounding box center [261, 180] width 98 height 30
click at [212, 165] on select "Select [PHONE_NUMBER] - [PERSON_NAME] [PHONE_NUMBER] - [PERSON_NAME]" at bounding box center [261, 180] width 98 height 30
click at [580, 173] on icon "submit" at bounding box center [578, 180] width 17 height 17
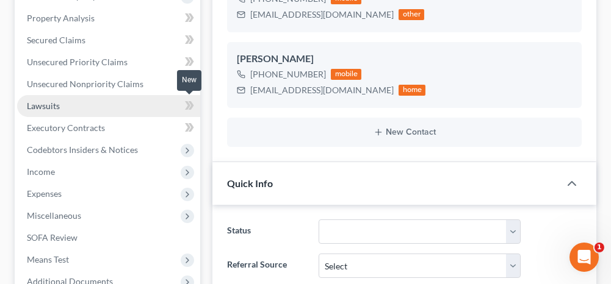
scroll to position [244, 0]
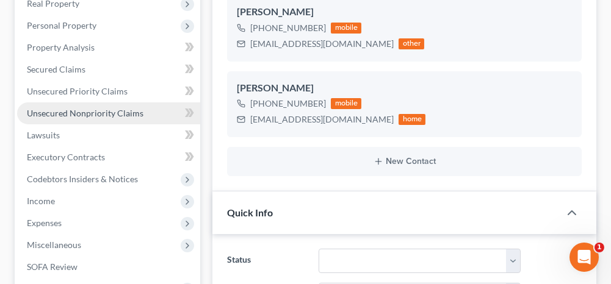
click at [95, 108] on span "Unsecured Nonpriority Claims" at bounding box center [85, 113] width 117 height 10
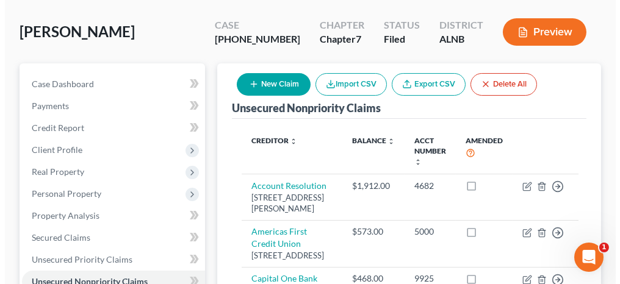
scroll to position [61, 0]
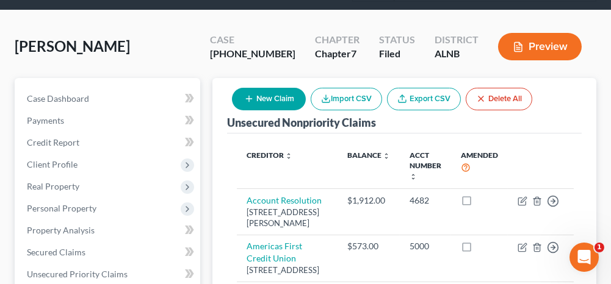
click at [252, 102] on icon "button" at bounding box center [249, 99] width 10 height 10
select select "0"
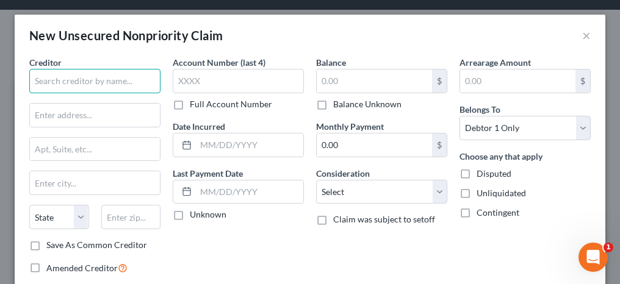
click at [125, 80] on input "text" at bounding box center [94, 81] width 131 height 24
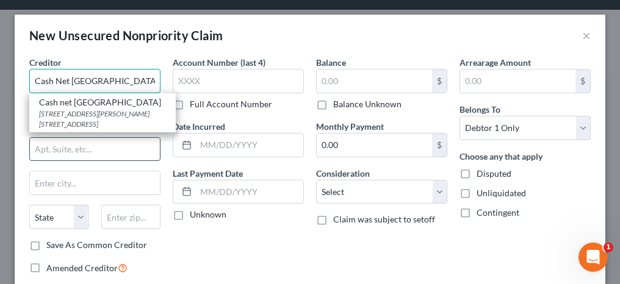
type input "Cash Net [GEOGRAPHIC_DATA]"
click at [70, 142] on input "text" at bounding box center [95, 149] width 130 height 23
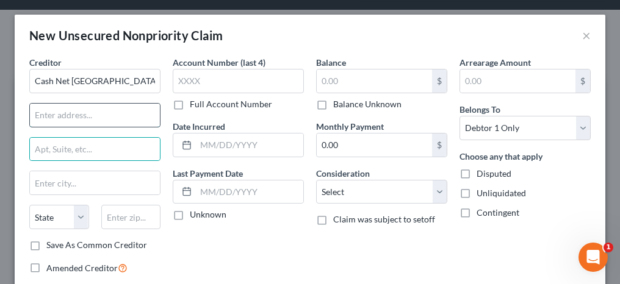
click at [56, 116] on input "text" at bounding box center [95, 115] width 130 height 23
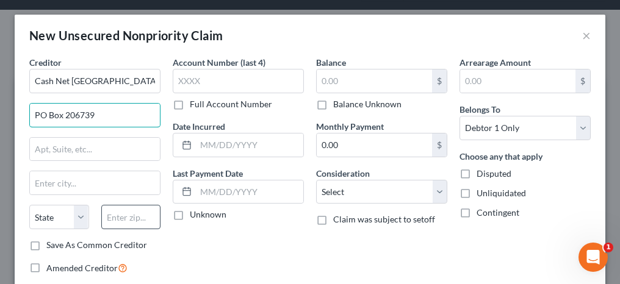
type input "PO Box 206739"
click at [136, 207] on input "text" at bounding box center [131, 217] width 60 height 24
type input "75320"
type input "[GEOGRAPHIC_DATA]"
select select "45"
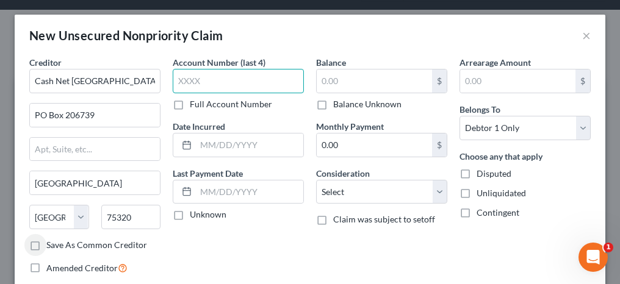
click at [211, 77] on input "text" at bounding box center [238, 81] width 131 height 24
type input "4581"
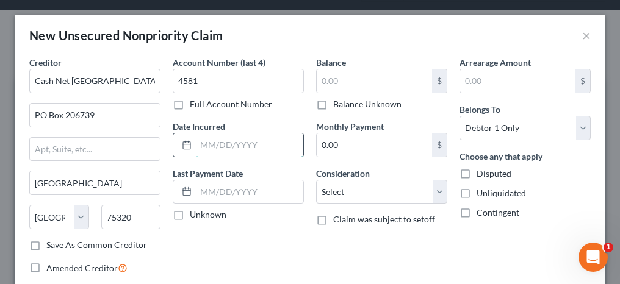
click at [223, 144] on input "text" at bounding box center [249, 145] width 107 height 23
type input "[DATE]"
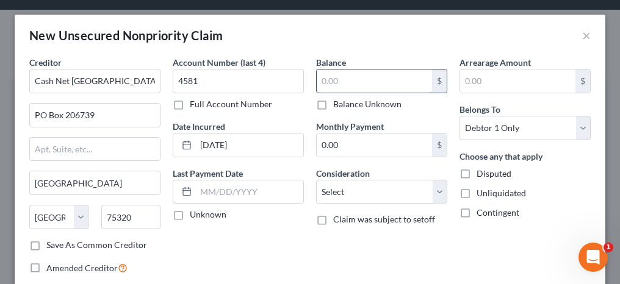
click at [344, 81] on input "text" at bounding box center [374, 81] width 115 height 23
type input "1,114.00"
drag, startPoint x: 363, startPoint y: 187, endPoint x: 363, endPoint y: 178, distance: 9.8
click at [363, 187] on select "Select Cable / Satellite Services Collection Agency Credit Card Debt Debt Couns…" at bounding box center [381, 192] width 131 height 24
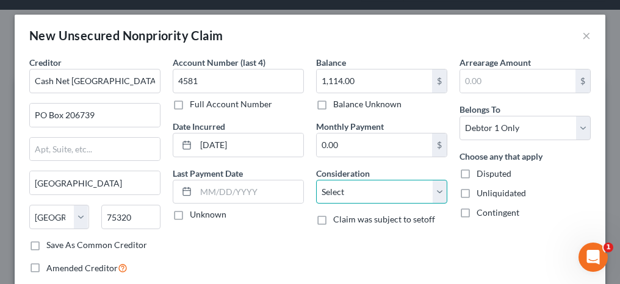
select select "10"
click at [316, 180] on select "Select Cable / Satellite Services Collection Agency Credit Card Debt Debt Couns…" at bounding box center [381, 192] width 131 height 24
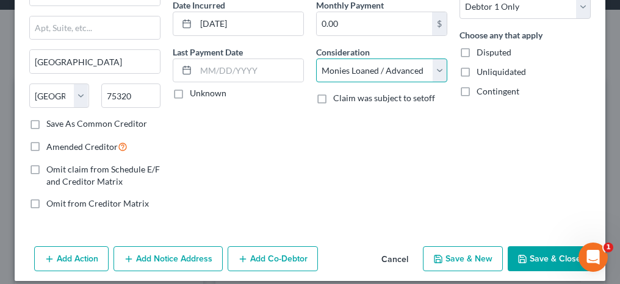
scroll to position [122, 0]
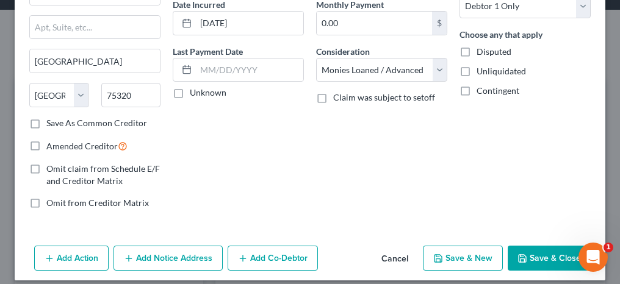
click at [529, 250] on button "Save & Close" at bounding box center [549, 259] width 83 height 26
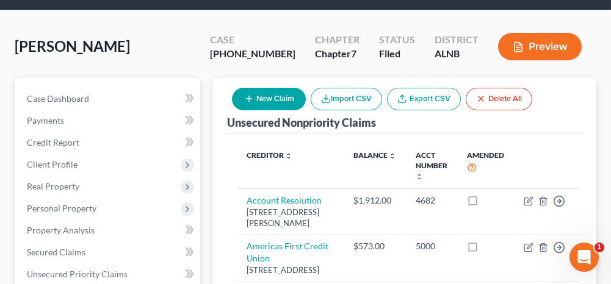
click at [278, 101] on button "New Claim" at bounding box center [269, 99] width 74 height 23
select select "0"
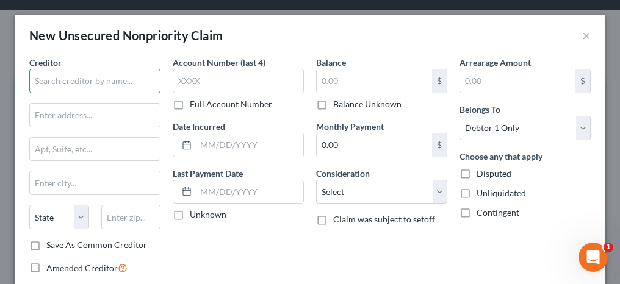
click at [106, 73] on input "text" at bounding box center [94, 81] width 131 height 24
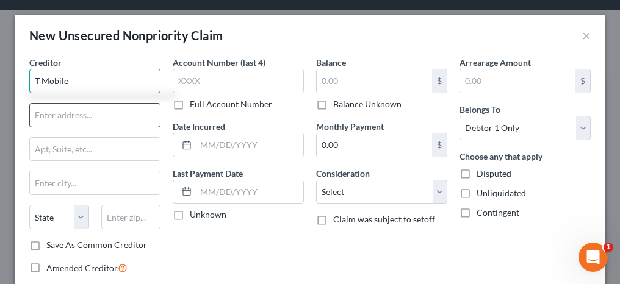
type input "T Mobile"
click at [89, 111] on input "text" at bounding box center [95, 115] width 130 height 23
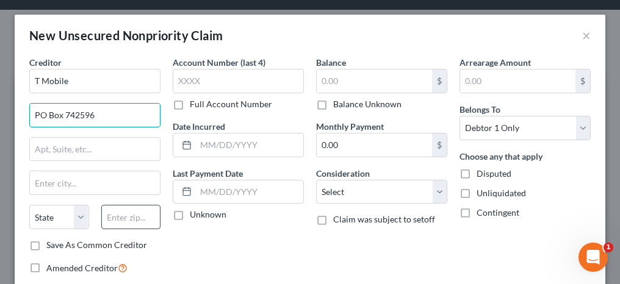
type input "PO Box 742596"
click at [118, 208] on input "text" at bounding box center [131, 217] width 60 height 24
type input "45274"
type input "[GEOGRAPHIC_DATA]"
select select "36"
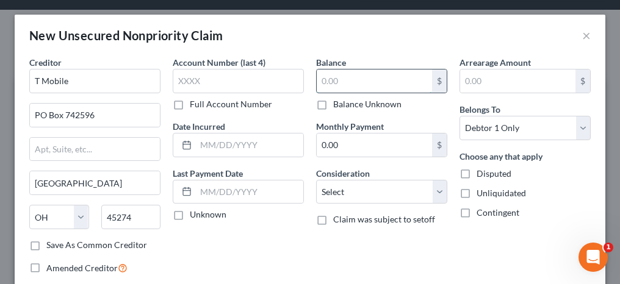
click at [340, 88] on input "text" at bounding box center [374, 81] width 115 height 23
type input "599.00"
click at [257, 81] on input "text" at bounding box center [238, 81] width 131 height 24
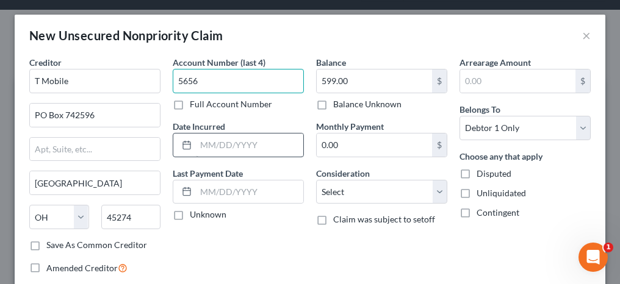
type input "5656"
click at [222, 137] on input "text" at bounding box center [249, 145] width 107 height 23
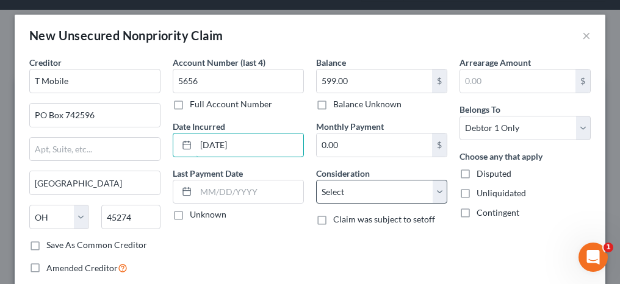
type input "[DATE]"
drag, startPoint x: 355, startPoint y: 192, endPoint x: 353, endPoint y: 179, distance: 13.6
click at [355, 192] on select "Select Cable / Satellite Services Collection Agency Credit Card Debt Debt Couns…" at bounding box center [381, 192] width 131 height 24
select select "4"
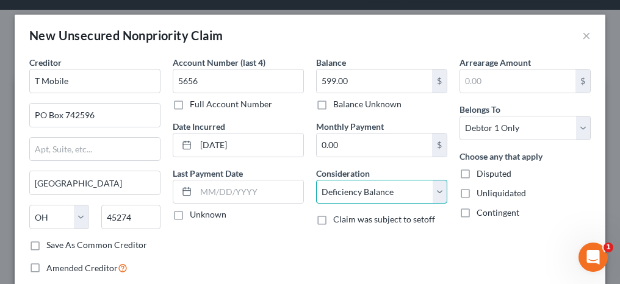
click at [316, 180] on select "Select Cable / Satellite Services Collection Agency Credit Card Debt Debt Couns…" at bounding box center [381, 192] width 131 height 24
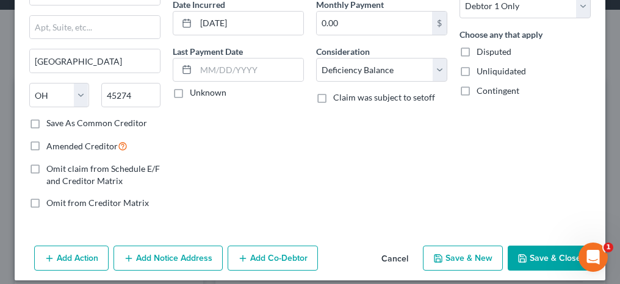
click at [532, 255] on button "Save & Close" at bounding box center [549, 259] width 83 height 26
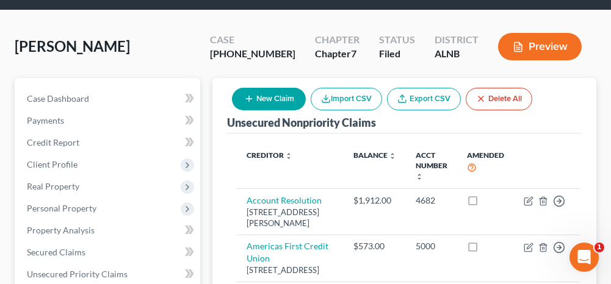
click at [254, 101] on button "New Claim" at bounding box center [269, 99] width 74 height 23
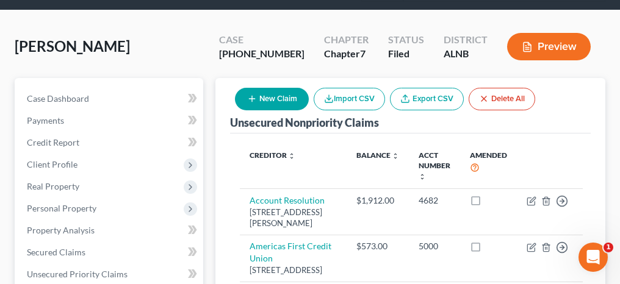
select select "0"
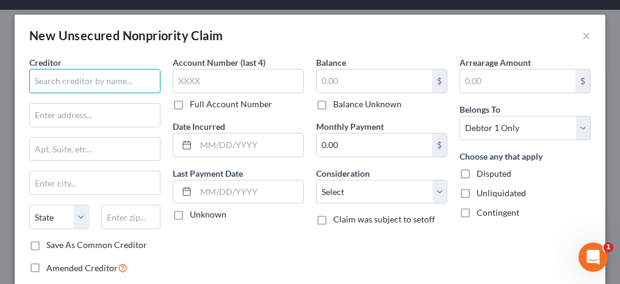
click at [106, 81] on input "text" at bounding box center [94, 81] width 131 height 24
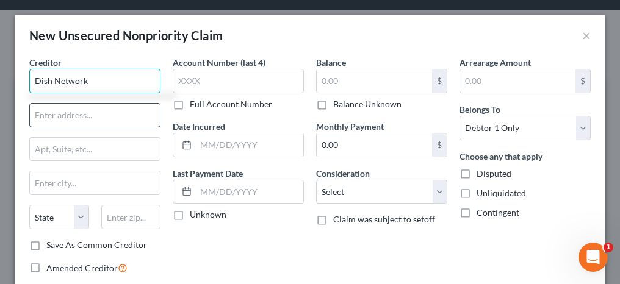
type input "Dish Network"
click at [98, 121] on input "text" at bounding box center [95, 115] width 130 height 23
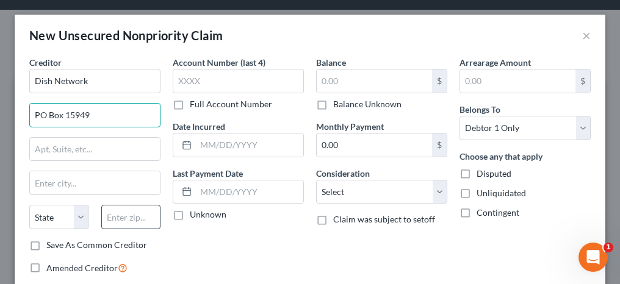
type input "PO Box 15949"
click at [135, 209] on input "text" at bounding box center [131, 217] width 60 height 24
type input "19850"
type input "Wilmington"
select select "7"
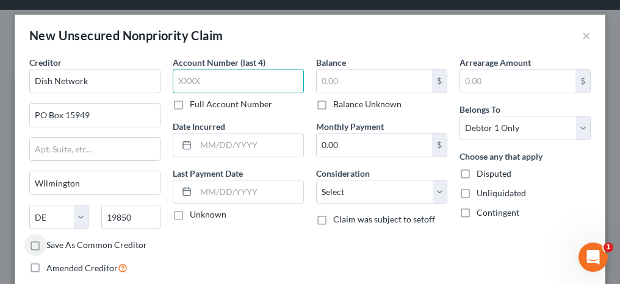
click at [223, 84] on input "text" at bounding box center [238, 81] width 131 height 24
type input "1104"
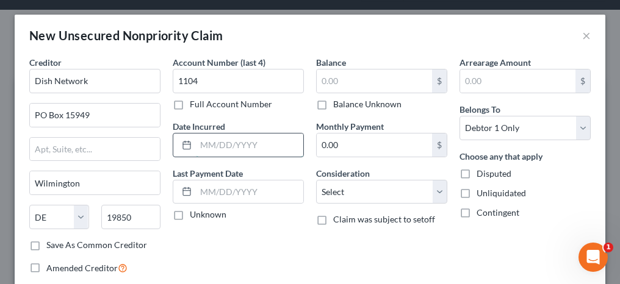
click at [215, 143] on input "text" at bounding box center [249, 145] width 107 height 23
type input "[DATE]"
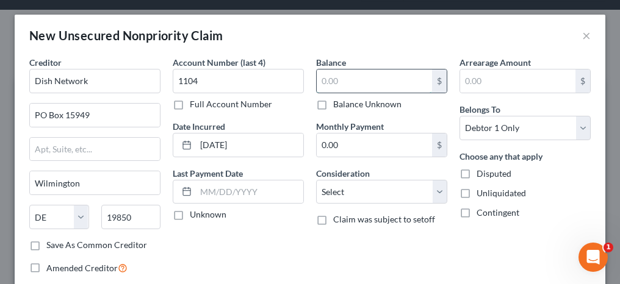
click at [325, 87] on input "text" at bounding box center [374, 81] width 115 height 23
type input "580.00"
drag, startPoint x: 336, startPoint y: 191, endPoint x: 342, endPoint y: 176, distance: 16.1
click at [336, 191] on select "Select Cable / Satellite Services Collection Agency Credit Card Debt Debt Couns…" at bounding box center [381, 192] width 131 height 24
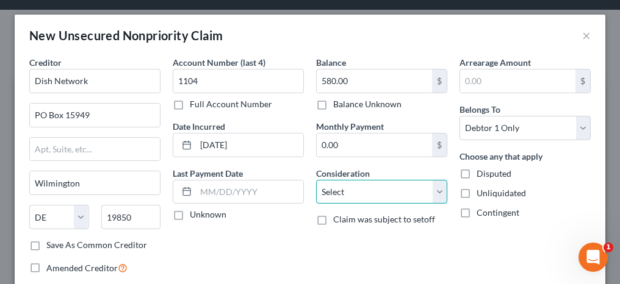
select select "4"
click at [316, 180] on select "Select Cable / Satellite Services Collection Agency Credit Card Debt Debt Couns…" at bounding box center [381, 192] width 131 height 24
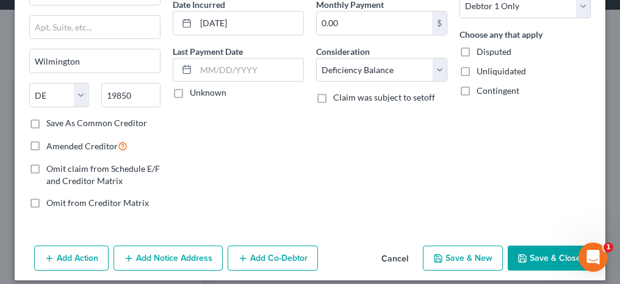
click at [538, 255] on button "Save & Close" at bounding box center [549, 259] width 83 height 26
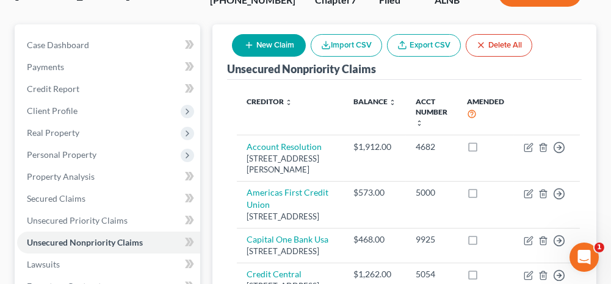
scroll to position [54, 0]
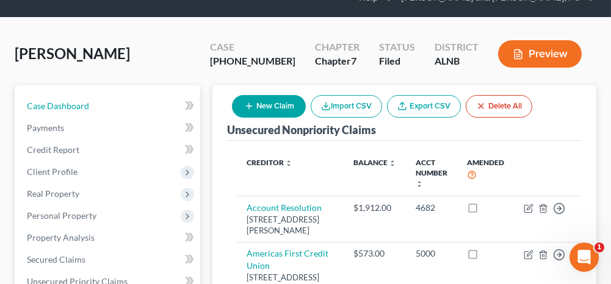
drag, startPoint x: 127, startPoint y: 107, endPoint x: 190, endPoint y: 130, distance: 67.6
click at [127, 107] on link "Case Dashboard" at bounding box center [108, 106] width 183 height 22
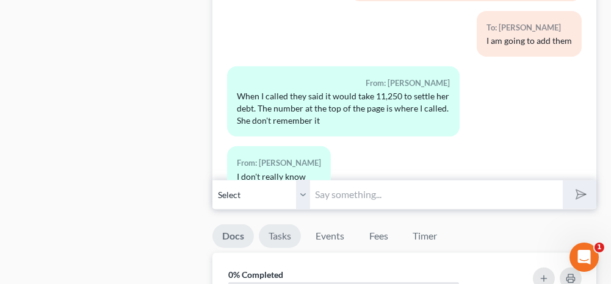
scroll to position [1099, 0]
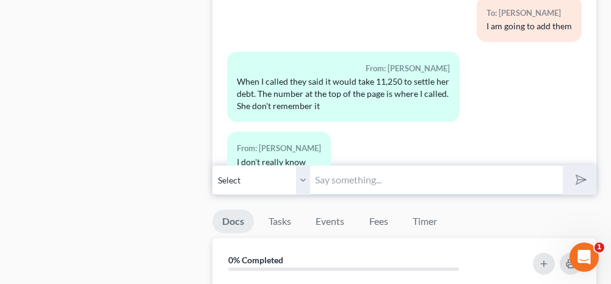
click at [397, 165] on input "text" at bounding box center [436, 180] width 252 height 30
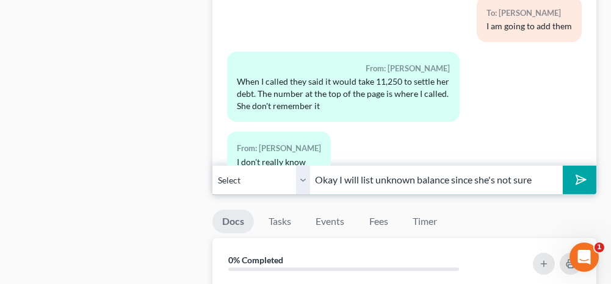
type input "Okay I will list unknown balance since she's not sure"
drag, startPoint x: 302, startPoint y: 174, endPoint x: 304, endPoint y: 186, distance: 11.7
click at [302, 174] on select "Select [PHONE_NUMBER] - [PERSON_NAME] [PHONE_NUMBER] - [PERSON_NAME]" at bounding box center [261, 180] width 98 height 30
select select "1"
click at [212, 165] on select "Select [PHONE_NUMBER] - [PERSON_NAME] [PHONE_NUMBER] - [PERSON_NAME]" at bounding box center [261, 180] width 98 height 30
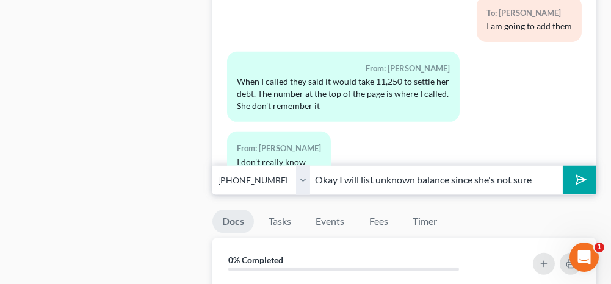
click at [581, 176] on line "submit" at bounding box center [582, 180] width 8 height 8
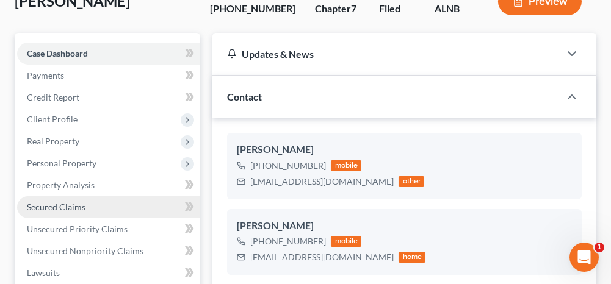
scroll to position [122, 0]
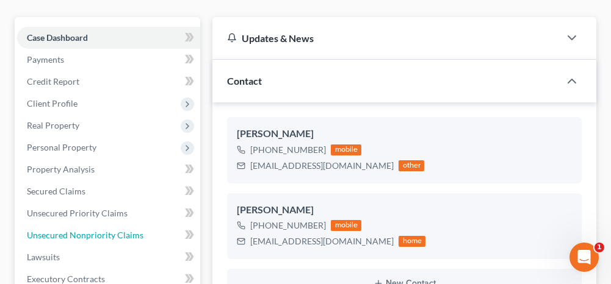
drag, startPoint x: 100, startPoint y: 234, endPoint x: 222, endPoint y: 186, distance: 130.9
click at [100, 234] on span "Unsecured Nonpriority Claims" at bounding box center [85, 235] width 117 height 10
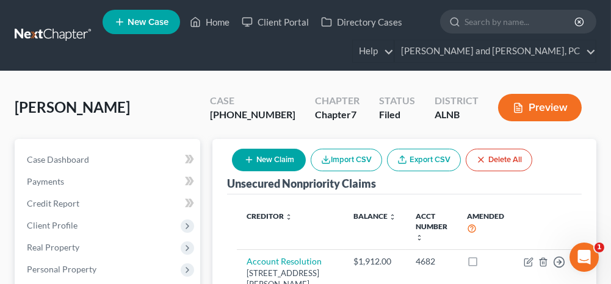
click at [247, 157] on icon "button" at bounding box center [249, 160] width 10 height 10
select select "0"
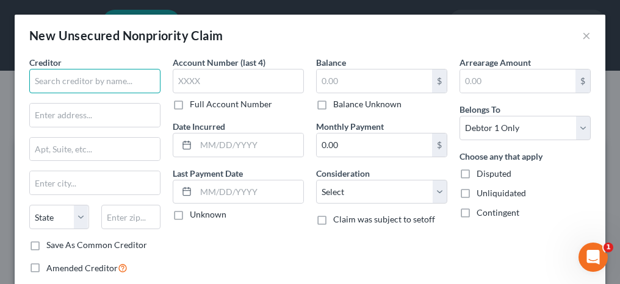
click at [132, 85] on input "text" at bounding box center [94, 81] width 131 height 24
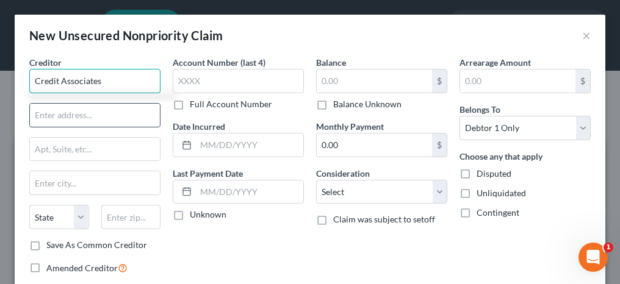
type input "Credit Associates"
click at [132, 121] on input "text" at bounding box center [95, 115] width 130 height 23
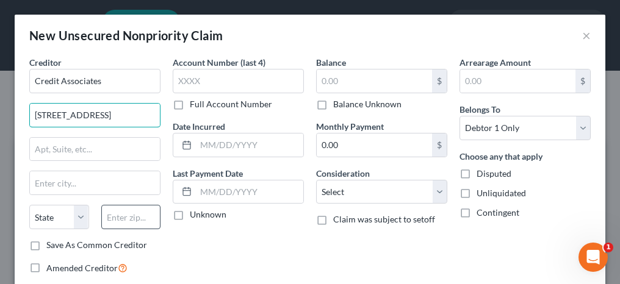
type input "[STREET_ADDRESS]"
click at [128, 217] on input "text" at bounding box center [131, 217] width 60 height 24
type input "75254"
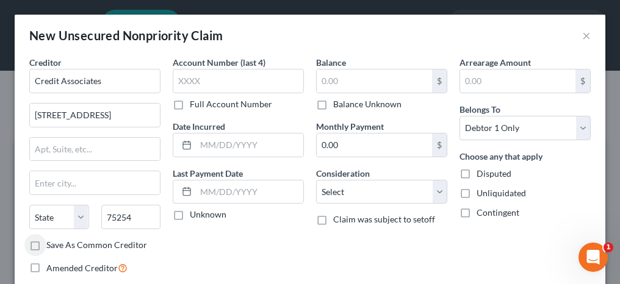
type input "[GEOGRAPHIC_DATA]"
select select "45"
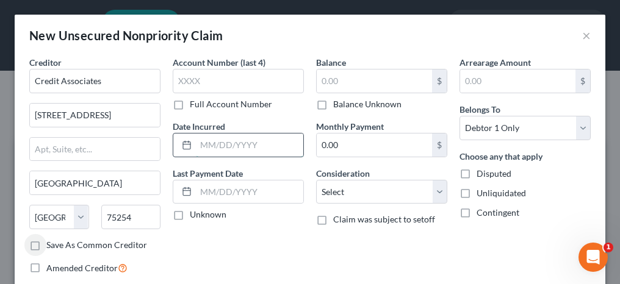
click at [233, 148] on input "text" at bounding box center [249, 145] width 107 height 23
type input "[DATE]"
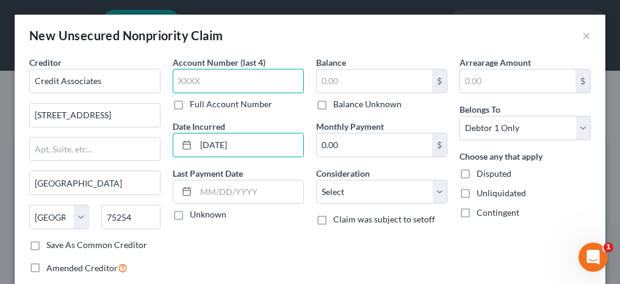
click at [224, 82] on input "text" at bounding box center [238, 81] width 131 height 24
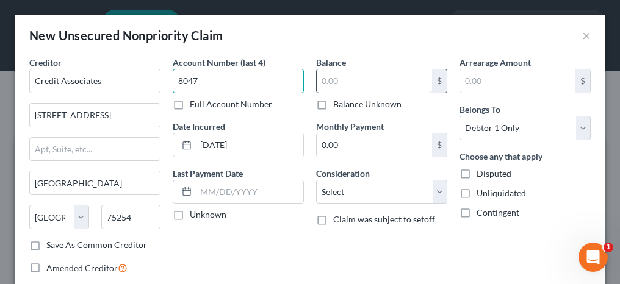
type input "8047"
click at [338, 83] on input "text" at bounding box center [374, 81] width 115 height 23
click at [333, 104] on label "Balance Unknown" at bounding box center [367, 104] width 68 height 12
click at [338, 104] on input "Balance Unknown" at bounding box center [342, 102] width 8 height 8
checkbox input "true"
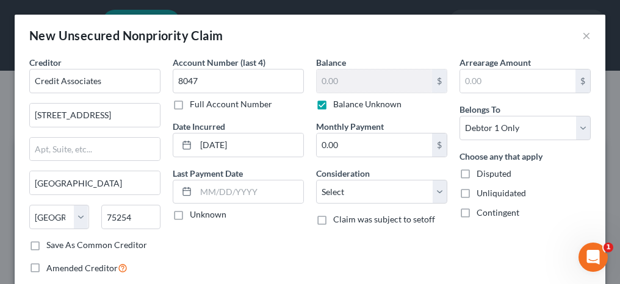
type input "0.00"
drag, startPoint x: 350, startPoint y: 192, endPoint x: 347, endPoint y: 178, distance: 15.1
click at [350, 192] on select "Select Cable / Satellite Services Collection Agency Credit Card Debt Debt Couns…" at bounding box center [381, 192] width 131 height 24
select select "4"
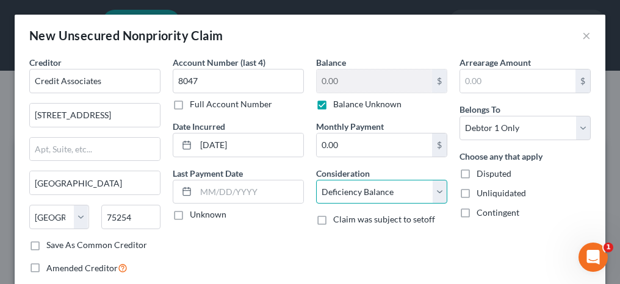
click at [316, 180] on select "Select Cable / Satellite Services Collection Agency Credit Card Debt Debt Couns…" at bounding box center [381, 192] width 131 height 24
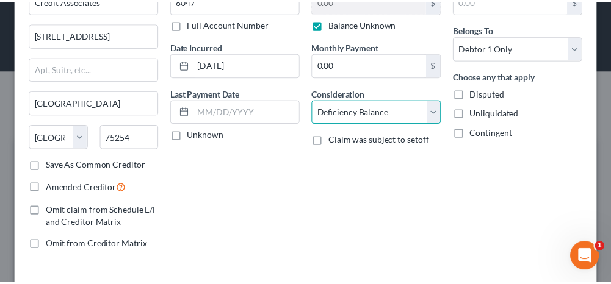
scroll to position [122, 0]
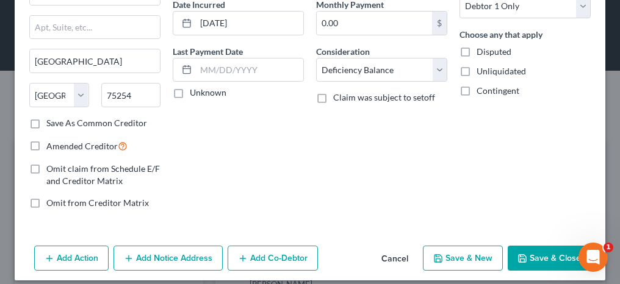
click at [523, 253] on button "Save & Close" at bounding box center [549, 259] width 83 height 26
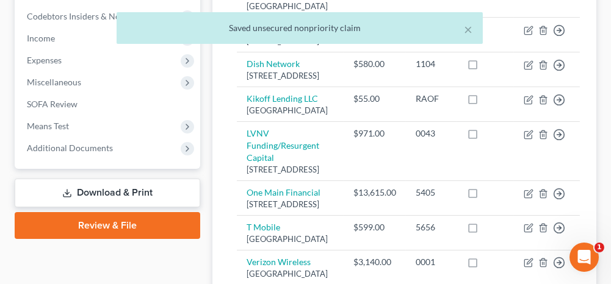
scroll to position [366, 0]
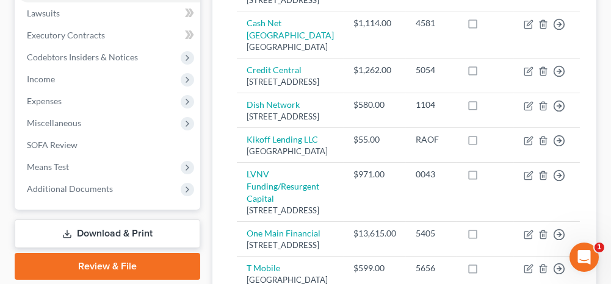
click at [101, 231] on link "Download & Print" at bounding box center [108, 234] width 186 height 29
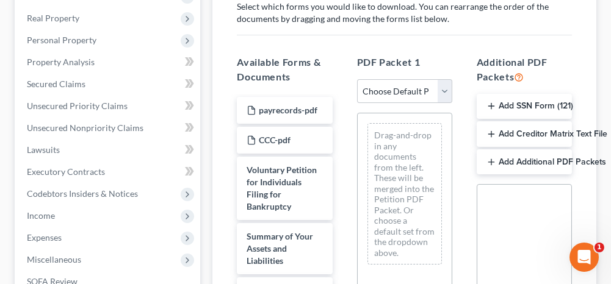
scroll to position [244, 0]
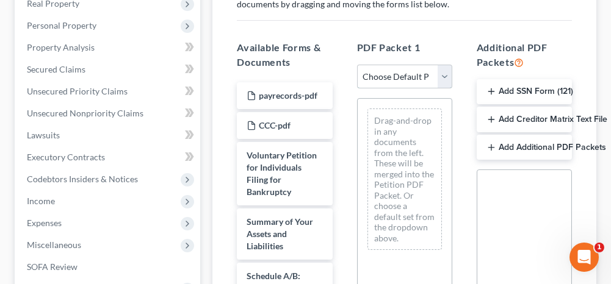
drag, startPoint x: 395, startPoint y: 74, endPoint x: 392, endPoint y: 88, distance: 14.3
click at [395, 74] on select "Choose Default Petition PDF Packet Complete Bankruptcy Petition (all forms and …" at bounding box center [404, 77] width 95 height 24
select select "2"
click at [357, 65] on select "Choose Default Petition PDF Packet Complete Bankruptcy Petition (all forms and …" at bounding box center [404, 77] width 95 height 24
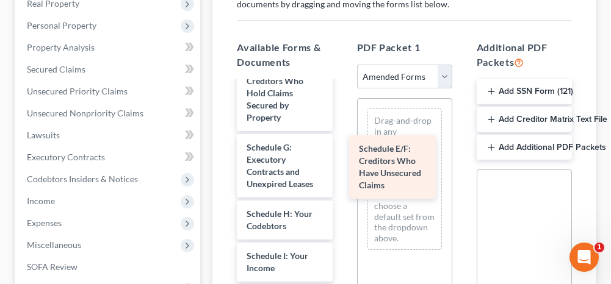
drag, startPoint x: 272, startPoint y: 168, endPoint x: 389, endPoint y: 170, distance: 117.2
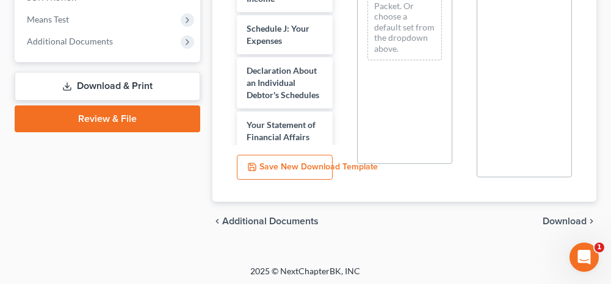
scroll to position [515, 0]
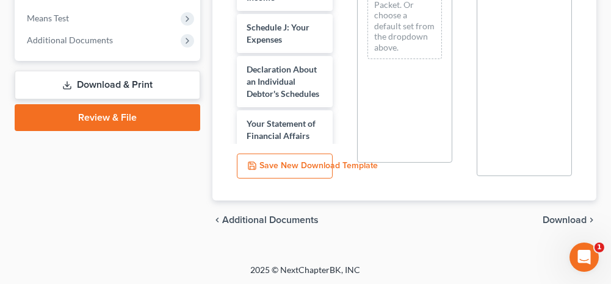
click at [566, 217] on span "Download" at bounding box center [565, 220] width 44 height 10
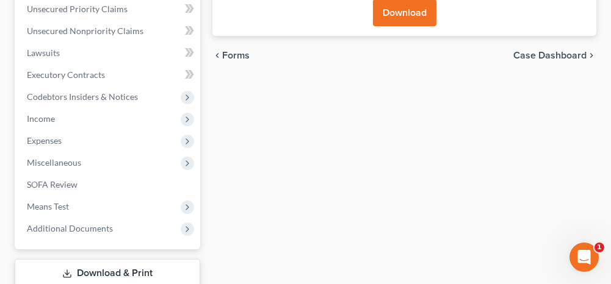
scroll to position [162, 0]
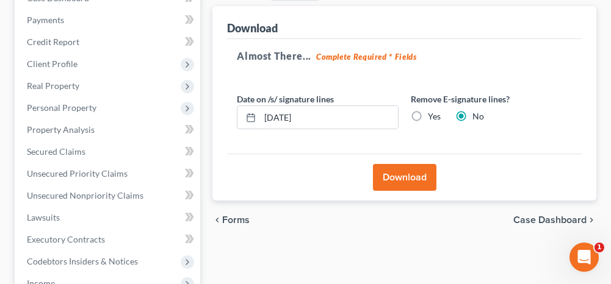
click at [380, 172] on button "Download" at bounding box center [404, 177] width 63 height 27
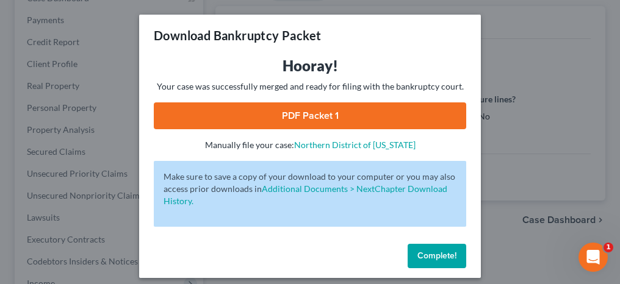
click at [335, 117] on link "PDF Packet 1" at bounding box center [310, 116] width 313 height 27
drag, startPoint x: 416, startPoint y: 259, endPoint x: 400, endPoint y: 255, distance: 16.0
click at [418, 259] on span "Complete!" at bounding box center [437, 256] width 39 height 10
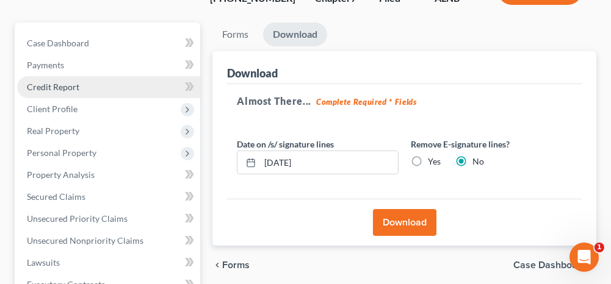
scroll to position [122, 0]
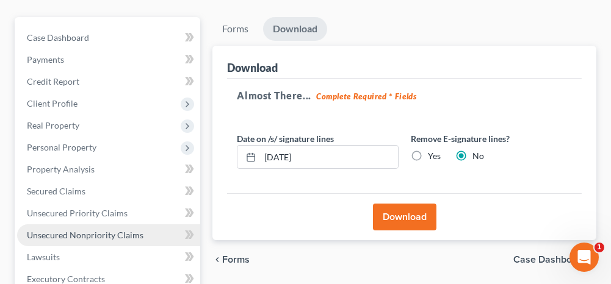
click at [134, 236] on span "Unsecured Nonpriority Claims" at bounding box center [85, 235] width 117 height 10
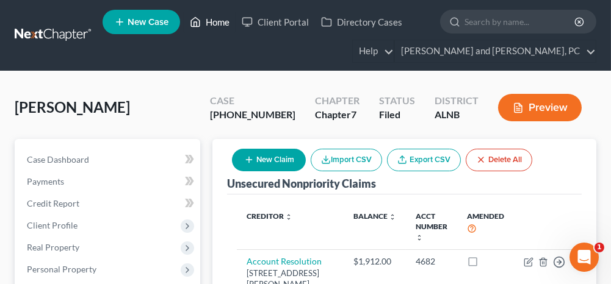
click at [209, 23] on link "Home" at bounding box center [210, 22] width 52 height 22
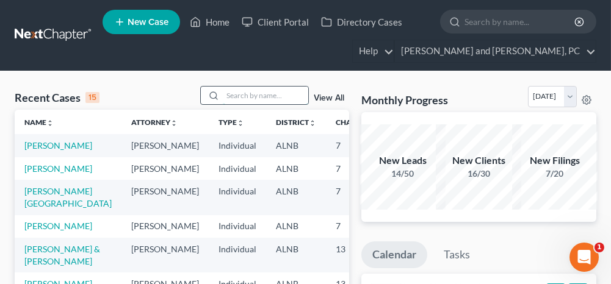
click at [244, 89] on input "search" at bounding box center [265, 96] width 85 height 18
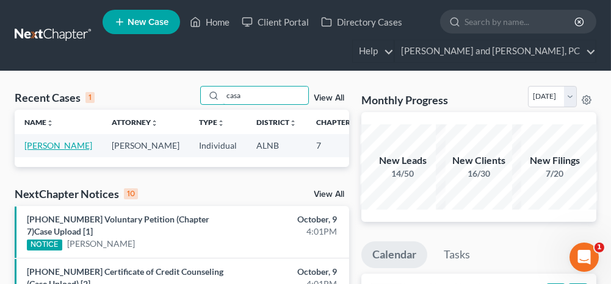
type input "casa"
click at [49, 144] on link "[PERSON_NAME]" at bounding box center [58, 145] width 68 height 10
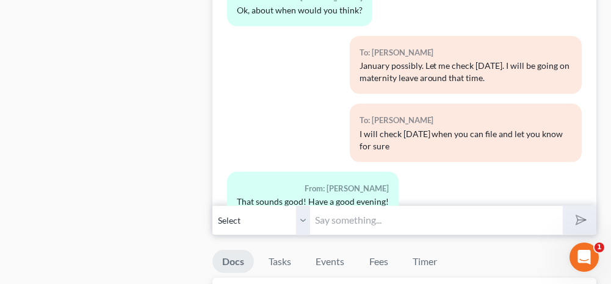
scroll to position [1038, 0]
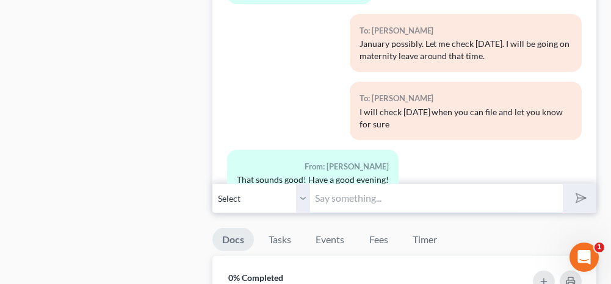
click at [341, 192] on input "text" at bounding box center [436, 199] width 252 height 30
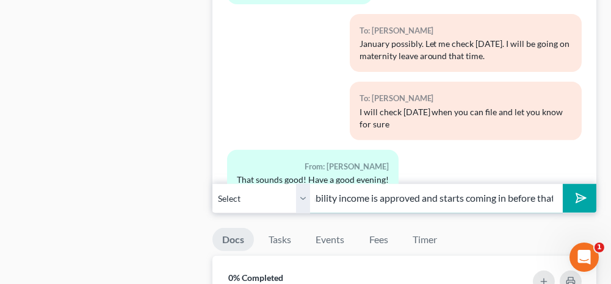
scroll to position [0, 344]
click at [432, 191] on input "After looking at the numbers you could file at the end of January unless your d…" at bounding box center [436, 199] width 252 height 30
type input "After looking at the numbers, you could file at the end of January unless your …"
click at [587, 194] on button "submit" at bounding box center [580, 198] width 34 height 29
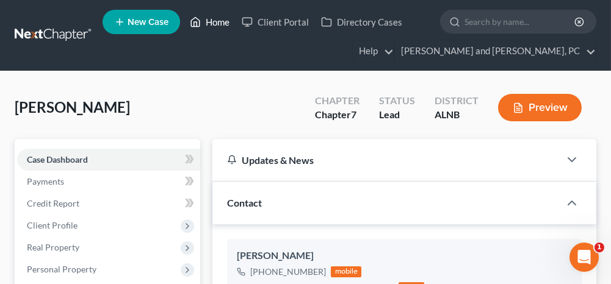
click at [218, 21] on link "Home" at bounding box center [210, 22] width 52 height 22
